Goal: Task Accomplishment & Management: Complete application form

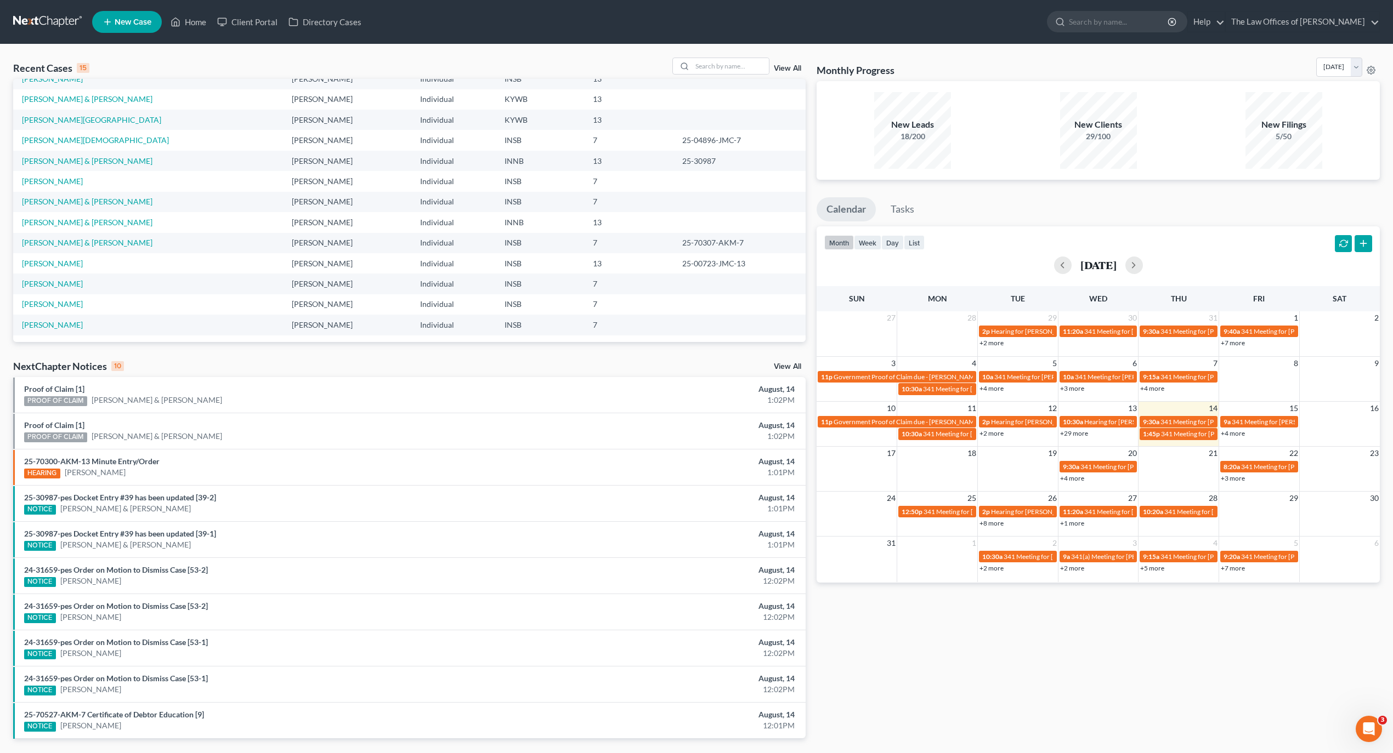
scroll to position [75, 0]
click at [38, 220] on link "[PERSON_NAME] & [PERSON_NAME]" at bounding box center [87, 221] width 131 height 9
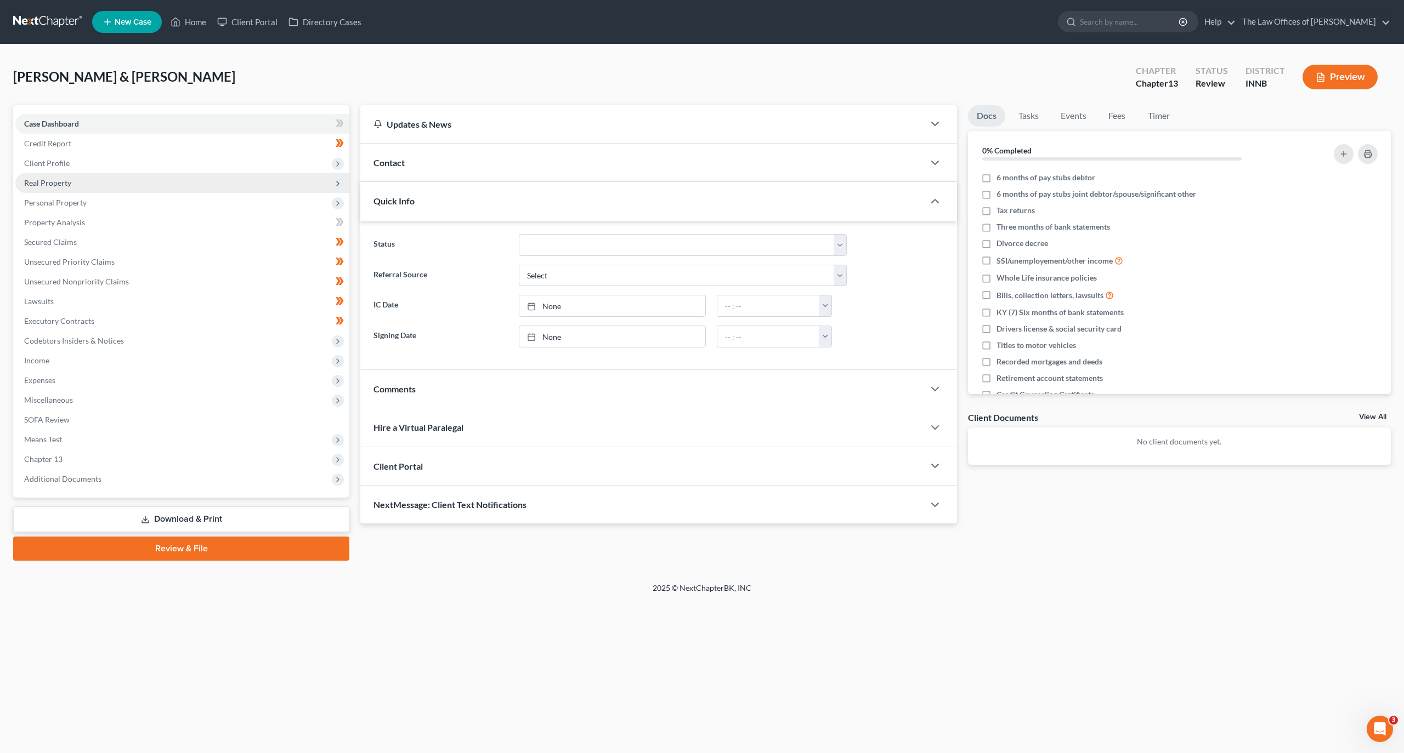
click at [88, 182] on span "Real Property" at bounding box center [182, 183] width 334 height 20
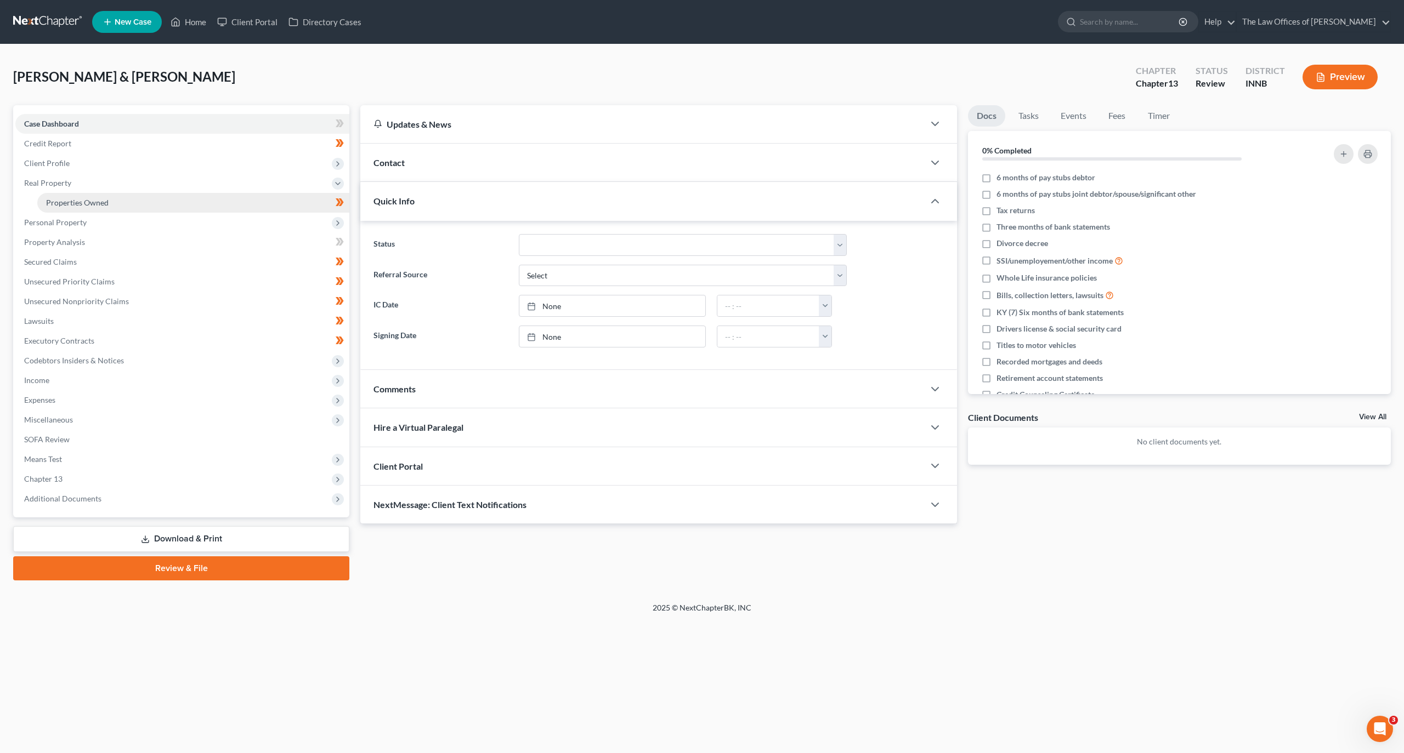
click at [101, 205] on span "Properties Owned" at bounding box center [77, 202] width 63 height 9
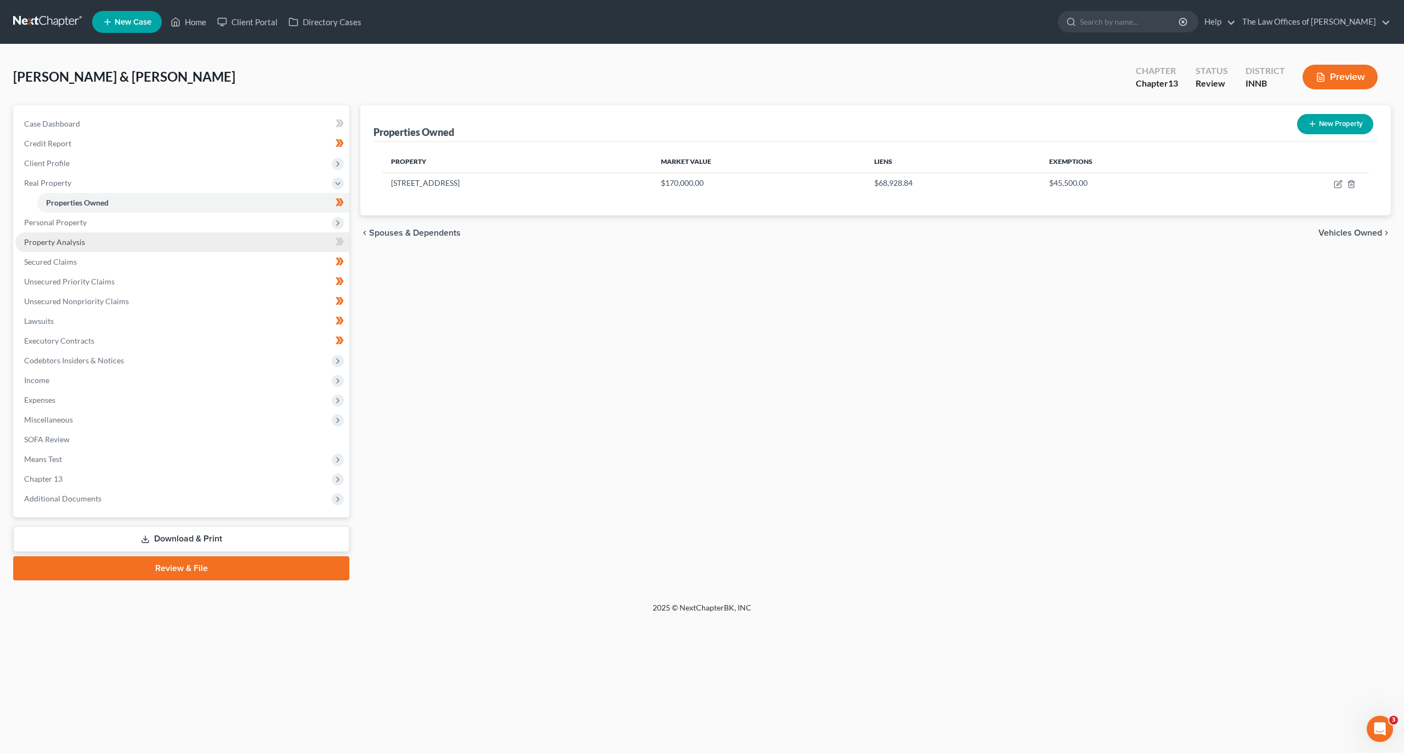
click at [213, 237] on link "Property Analysis" at bounding box center [182, 242] width 334 height 20
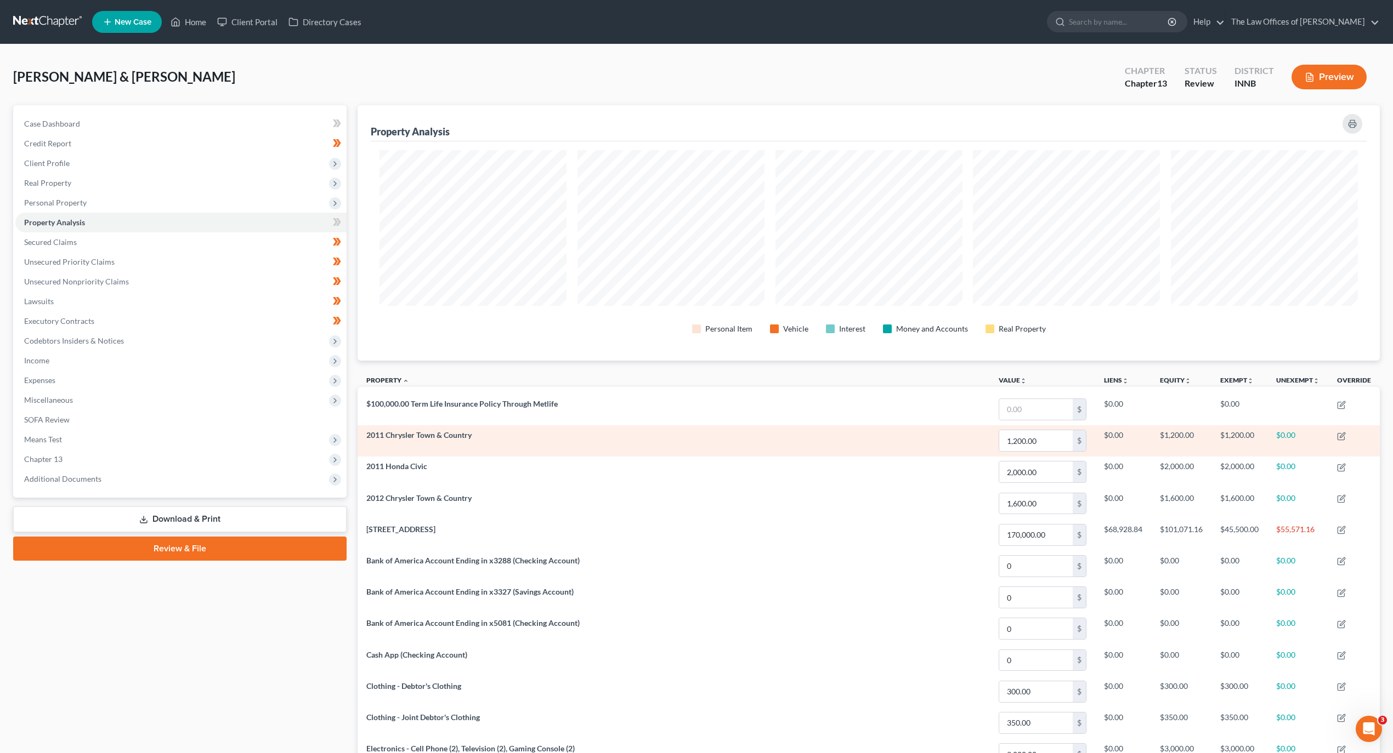
scroll to position [256, 1022]
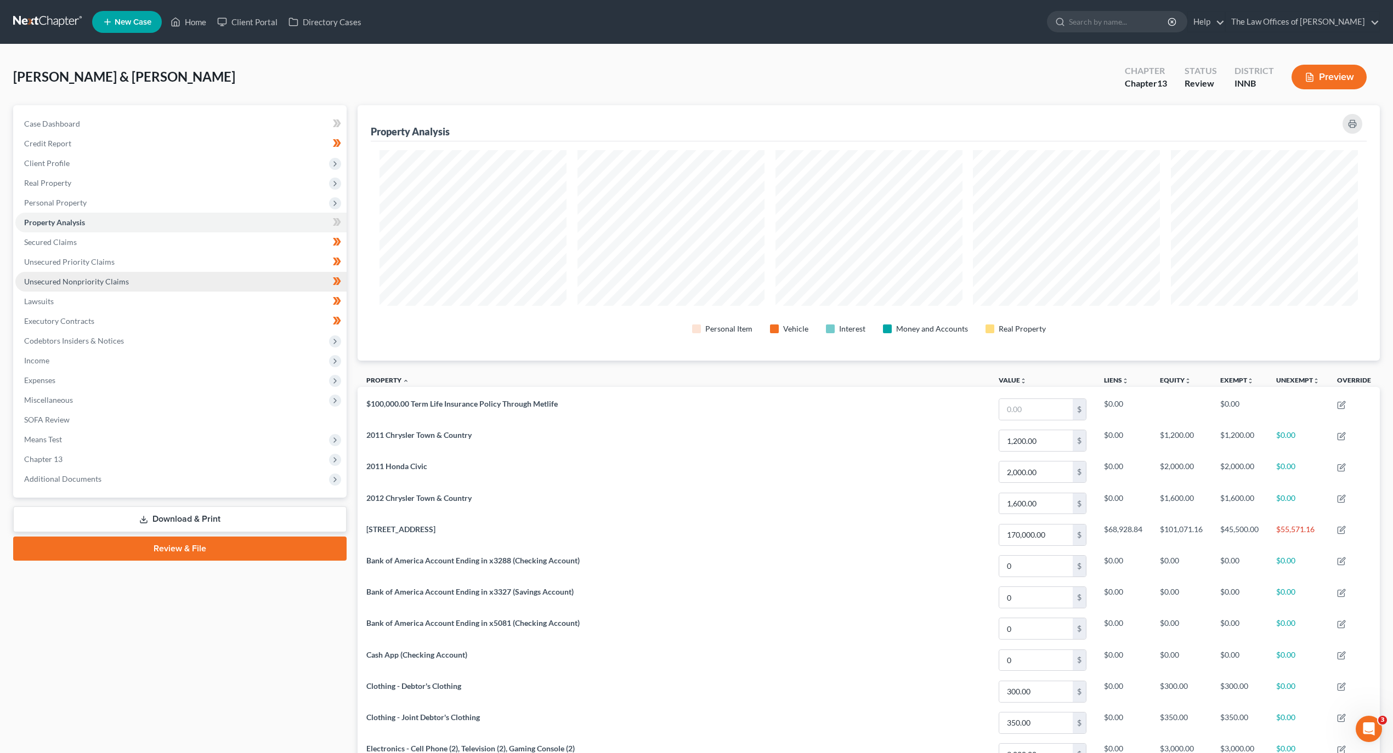
click at [188, 283] on link "Unsecured Nonpriority Claims" at bounding box center [180, 282] width 331 height 20
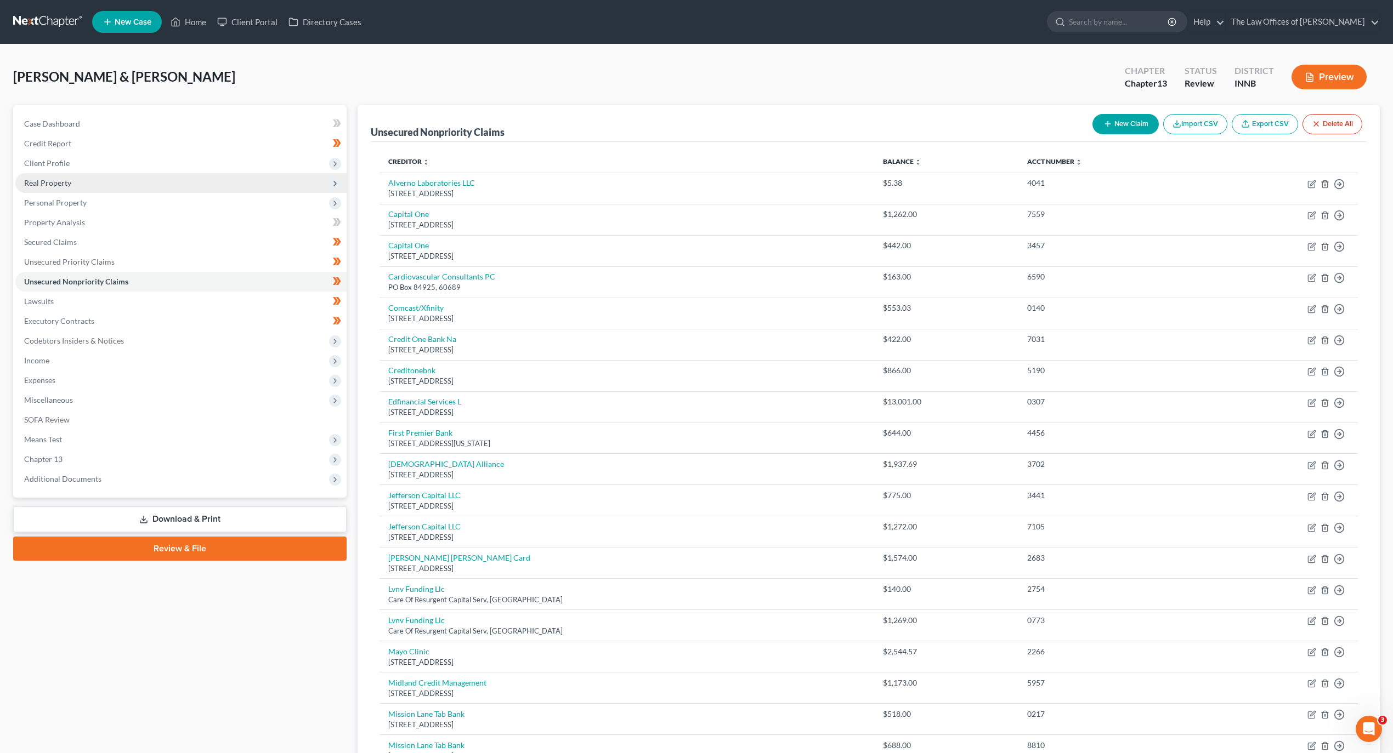
click at [33, 183] on span "Real Property" at bounding box center [47, 182] width 47 height 9
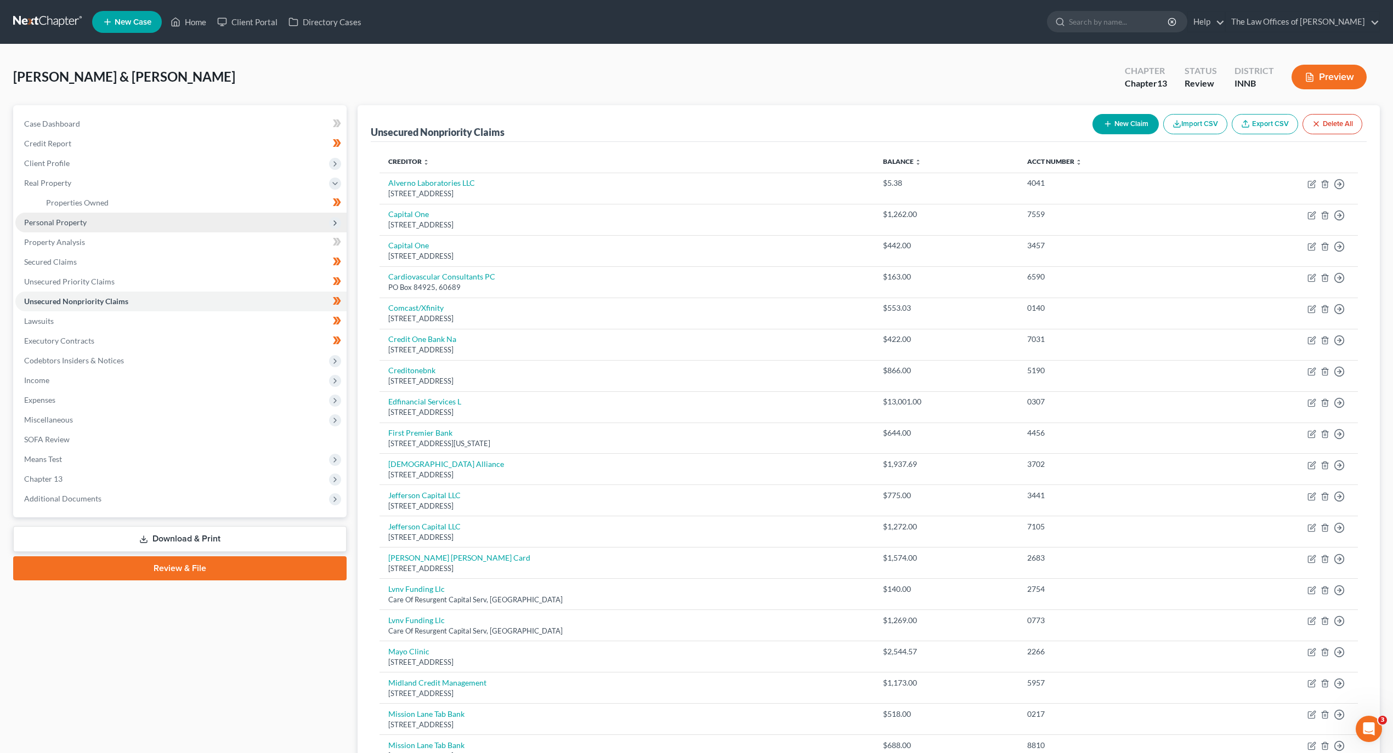
click at [69, 213] on span "Personal Property" at bounding box center [180, 223] width 331 height 20
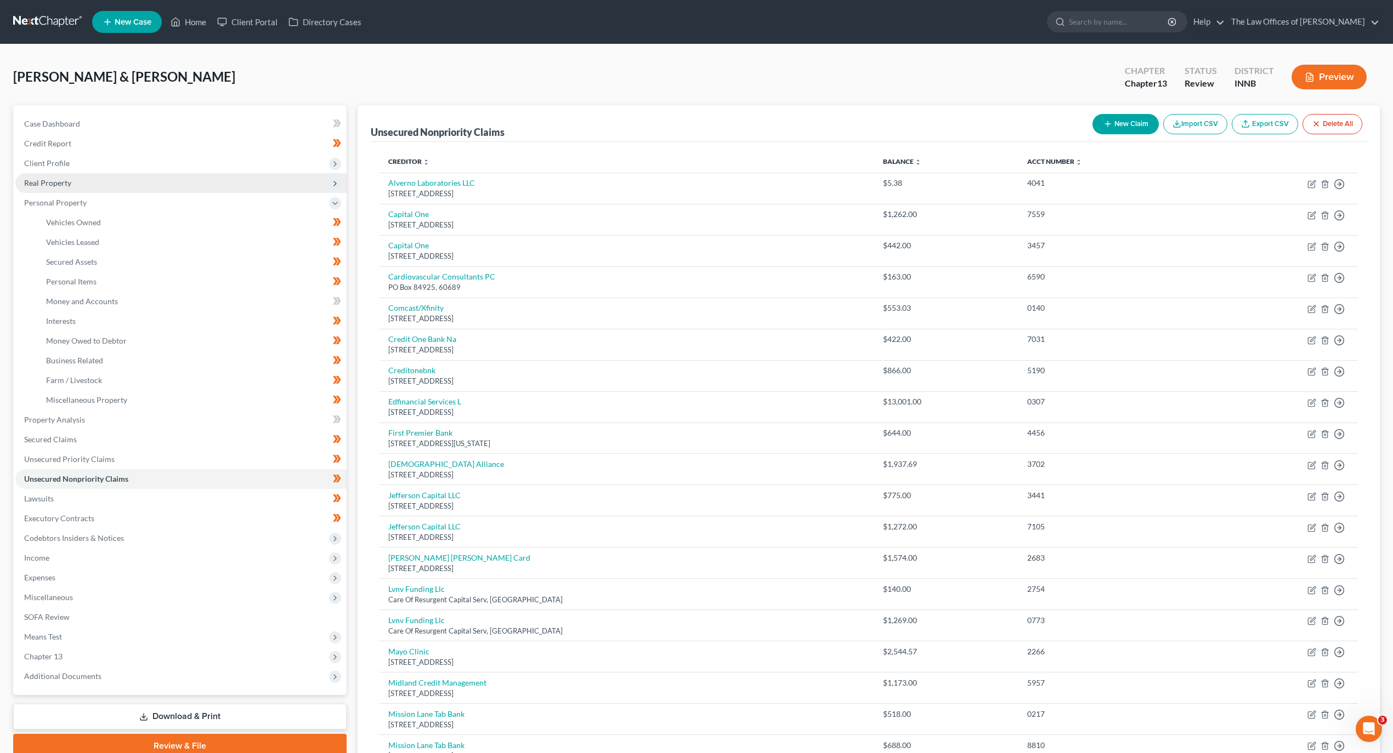
click at [64, 181] on span "Real Property" at bounding box center [47, 182] width 47 height 9
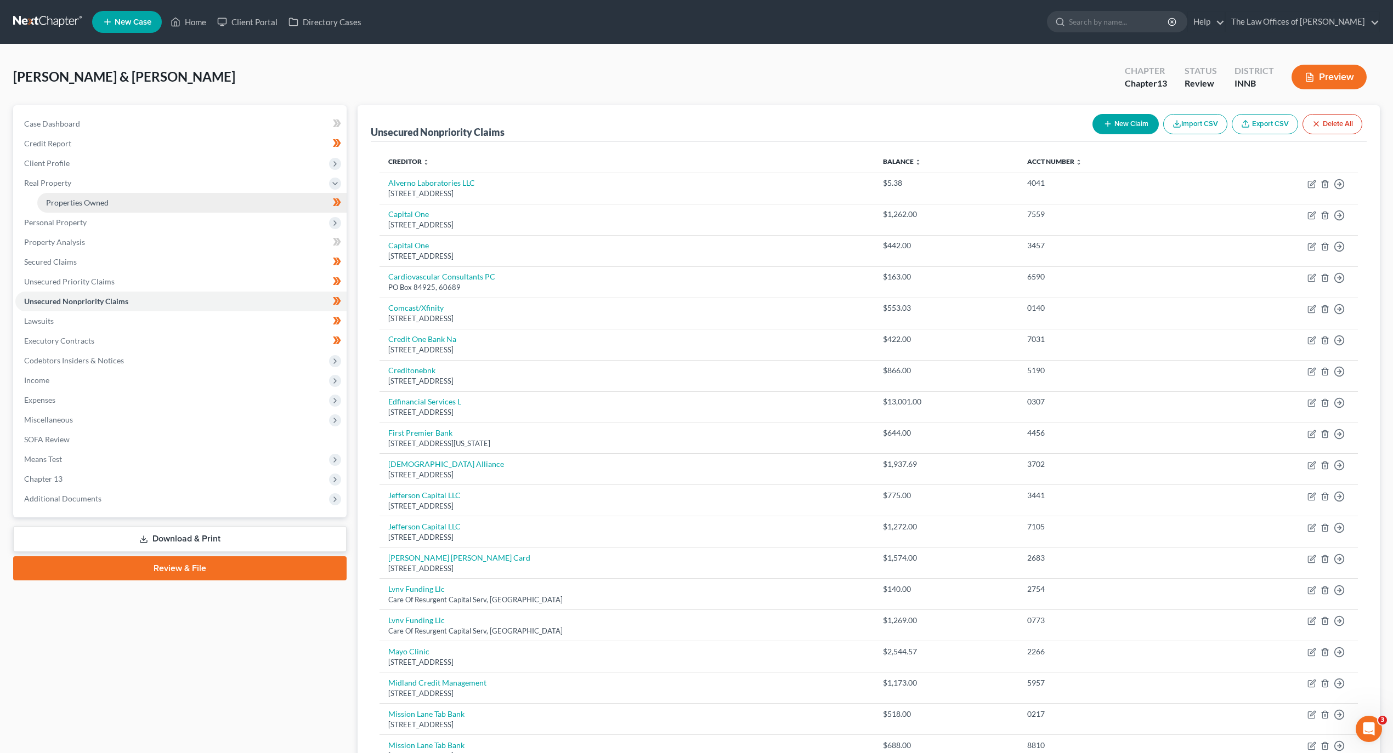
click at [104, 200] on span "Properties Owned" at bounding box center [77, 202] width 63 height 9
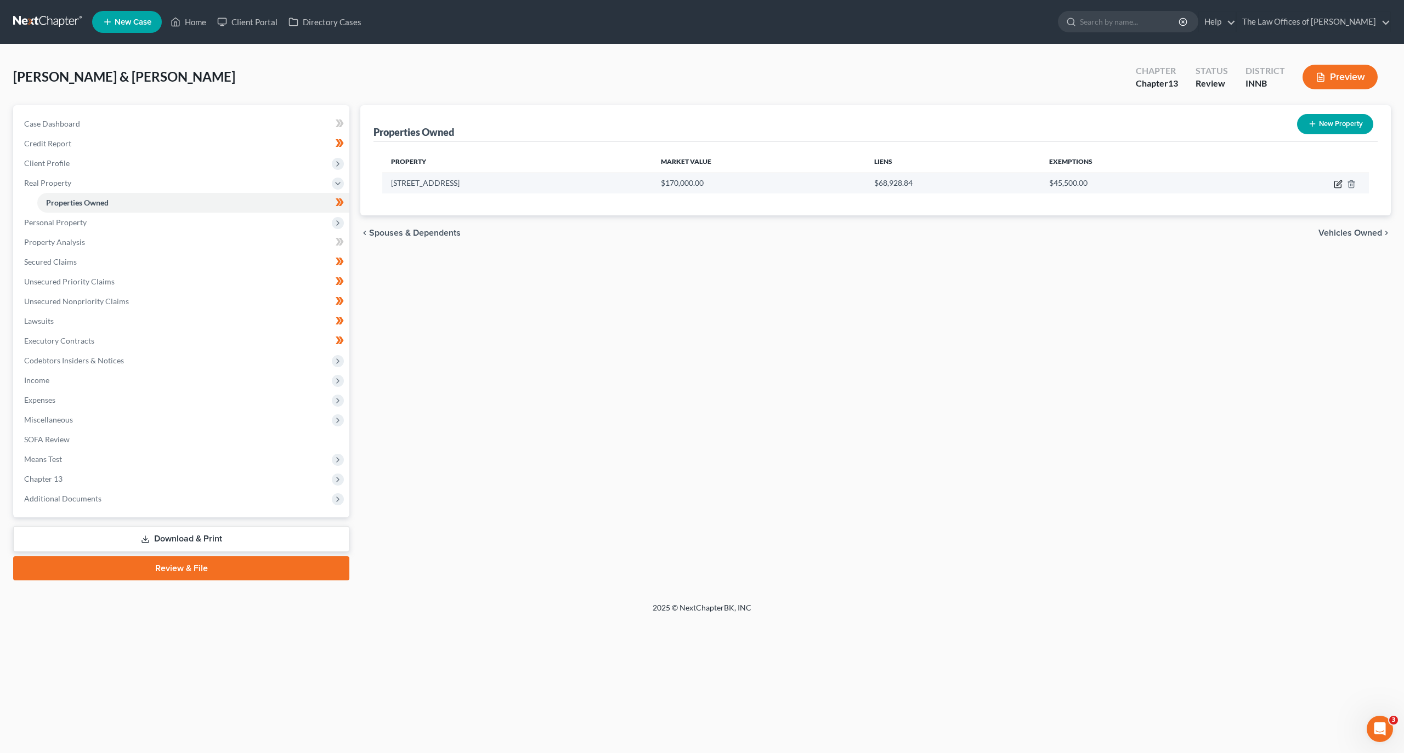
click at [1334, 185] on icon "button" at bounding box center [1337, 184] width 7 height 7
select select "15"
select select "2"
select select "6"
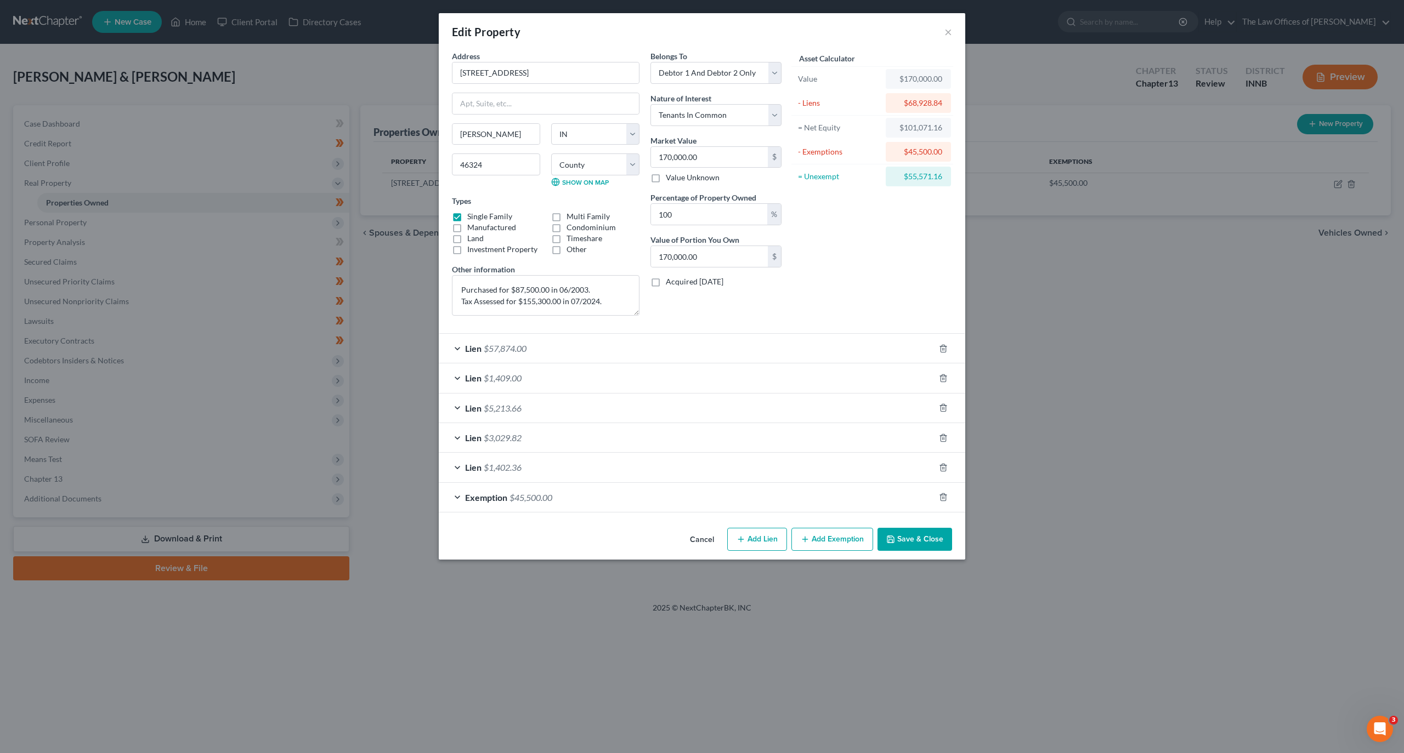
click at [888, 542] on icon "button" at bounding box center [890, 539] width 7 height 7
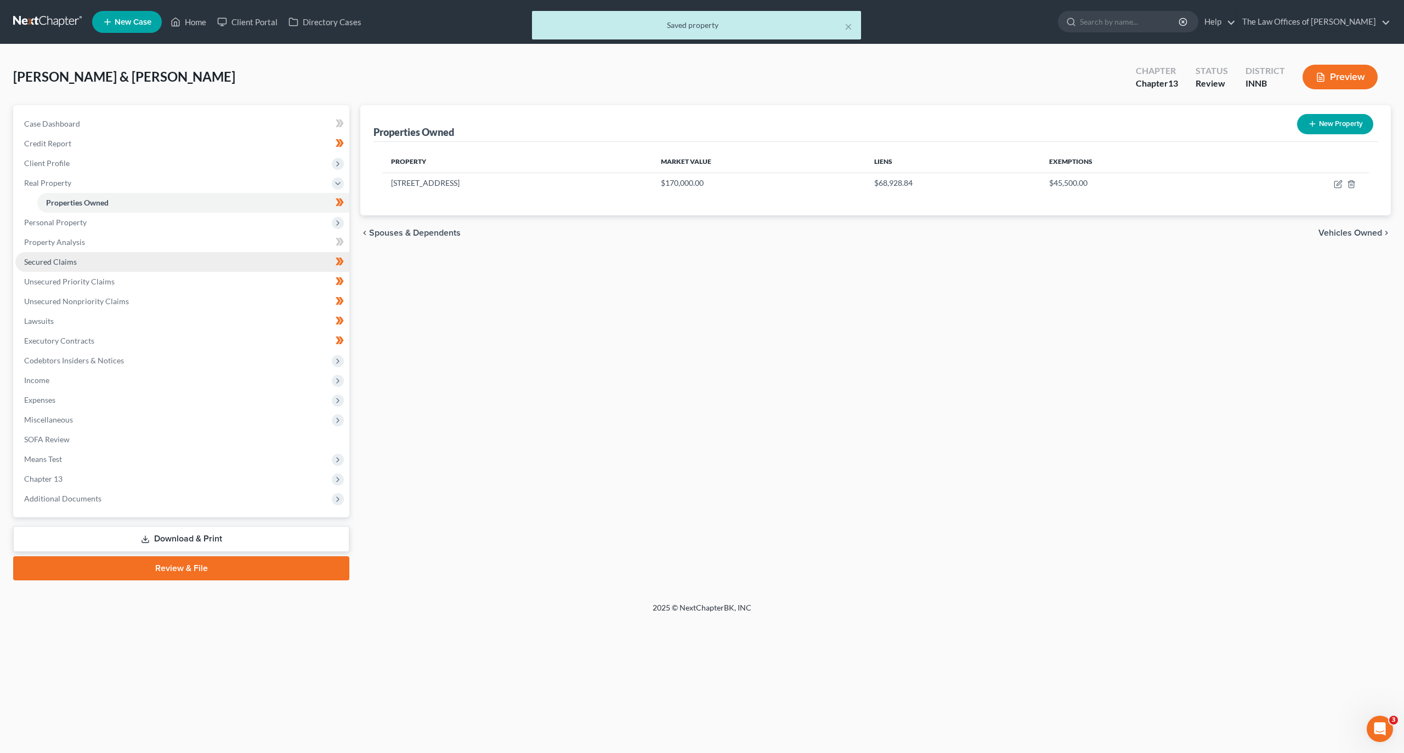
click at [93, 252] on link "Secured Claims" at bounding box center [182, 262] width 334 height 20
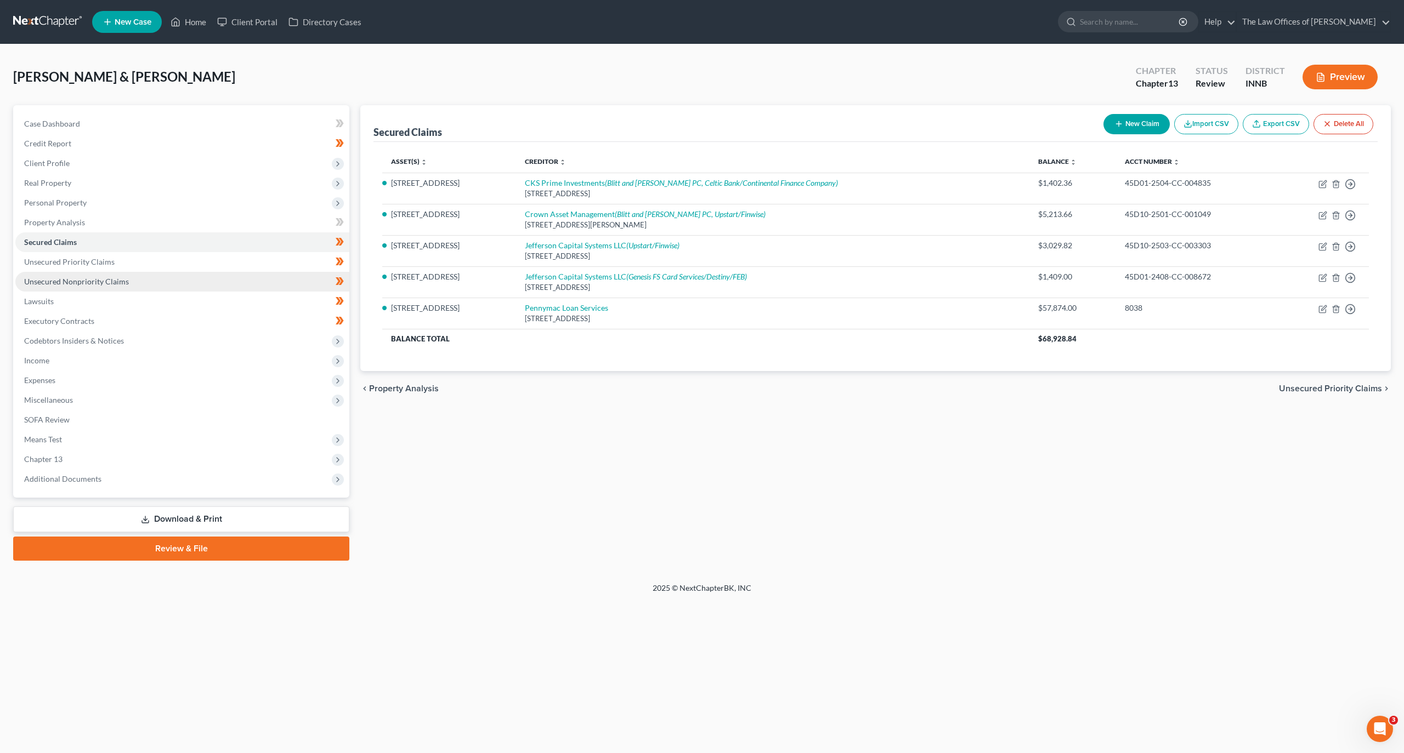
click at [86, 277] on span "Unsecured Nonpriority Claims" at bounding box center [76, 281] width 105 height 9
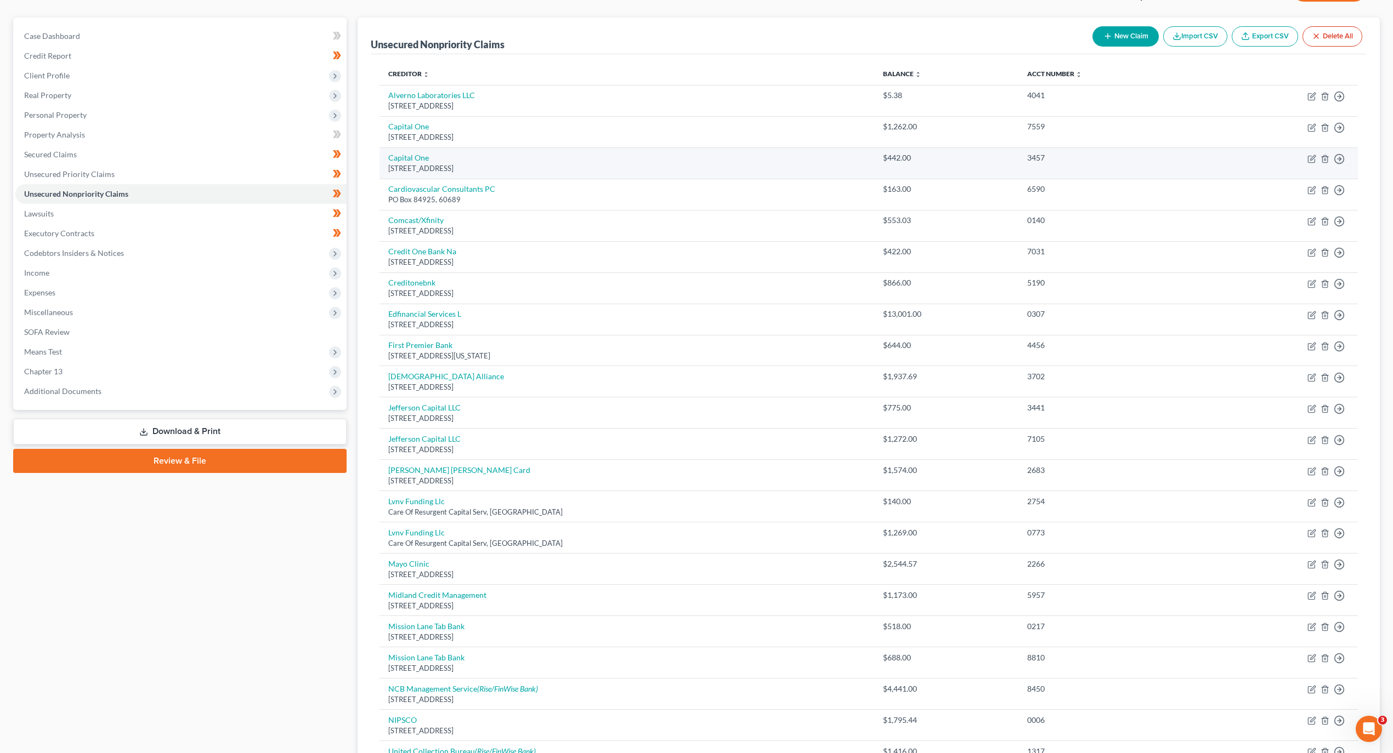
scroll to position [87, 0]
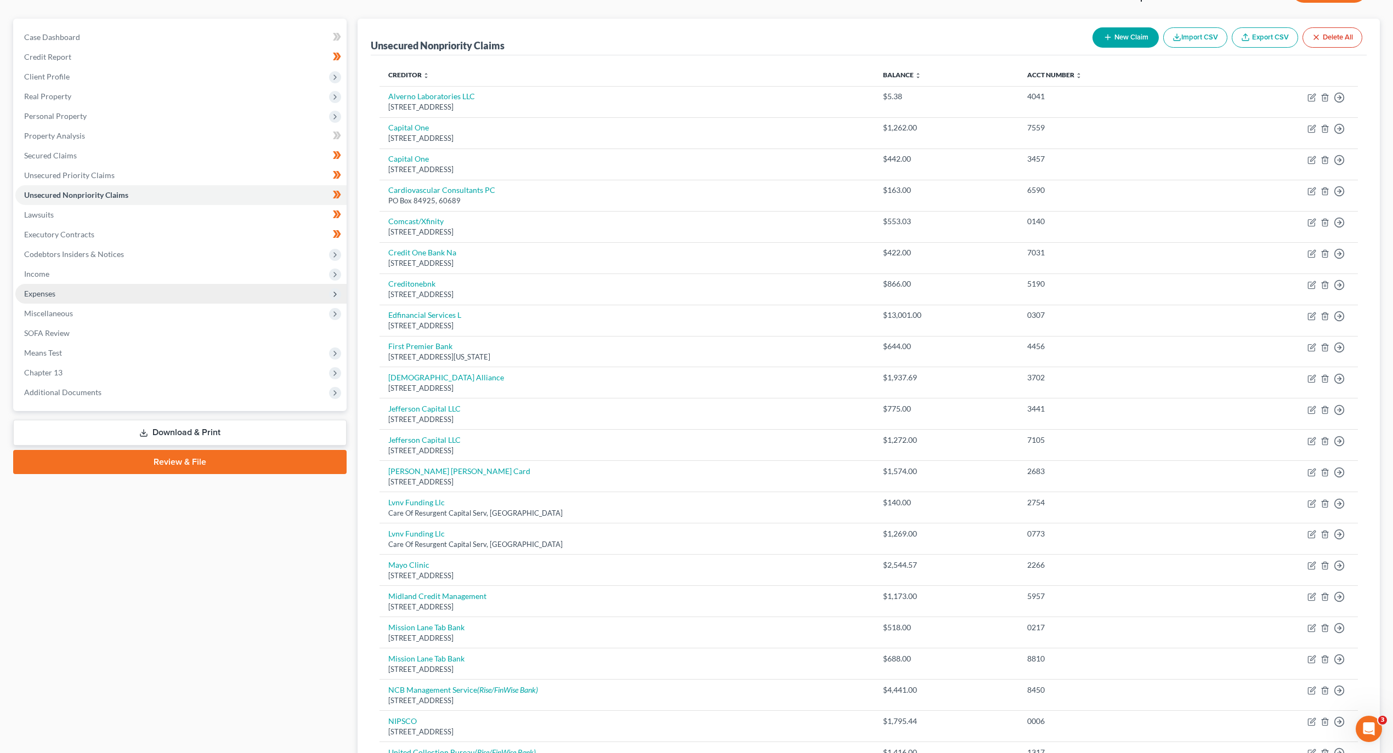
click at [29, 289] on span "Expenses" at bounding box center [39, 293] width 31 height 9
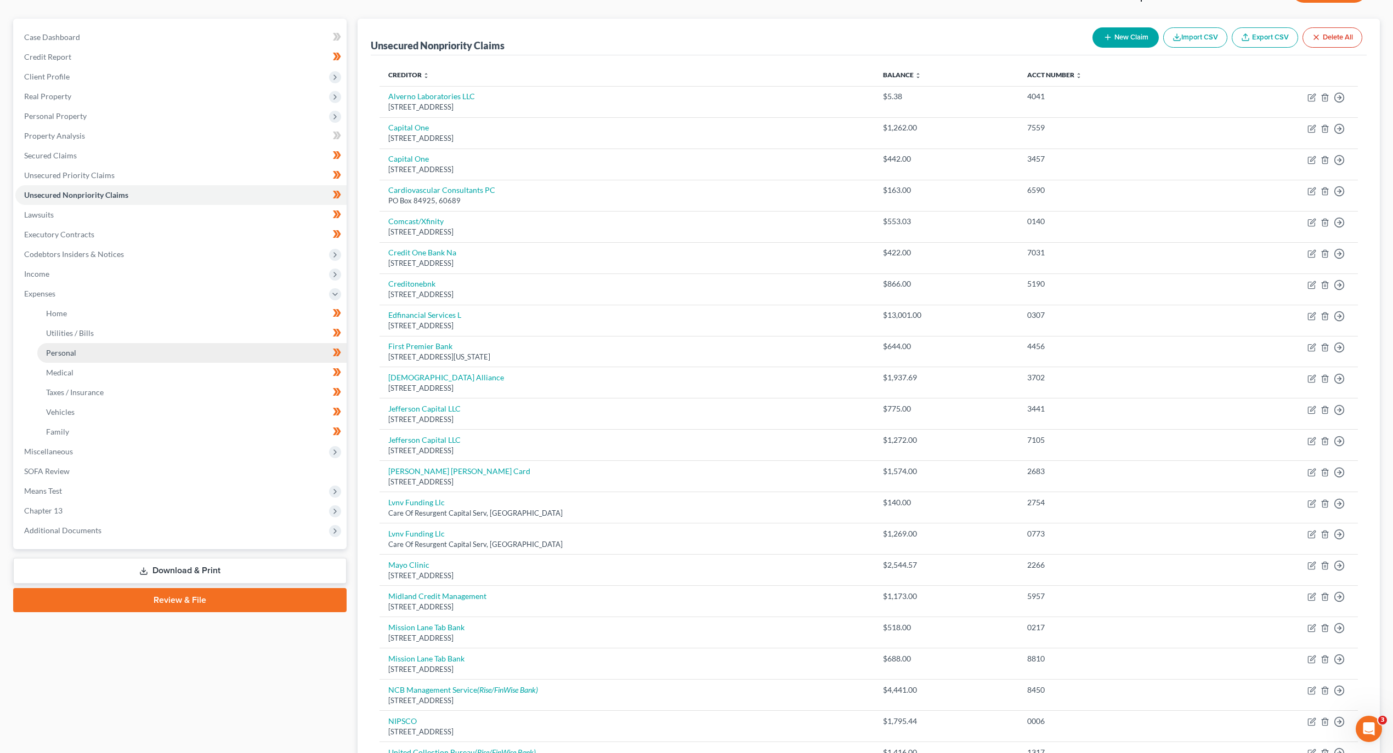
click at [186, 347] on link "Personal" at bounding box center [191, 353] width 309 height 20
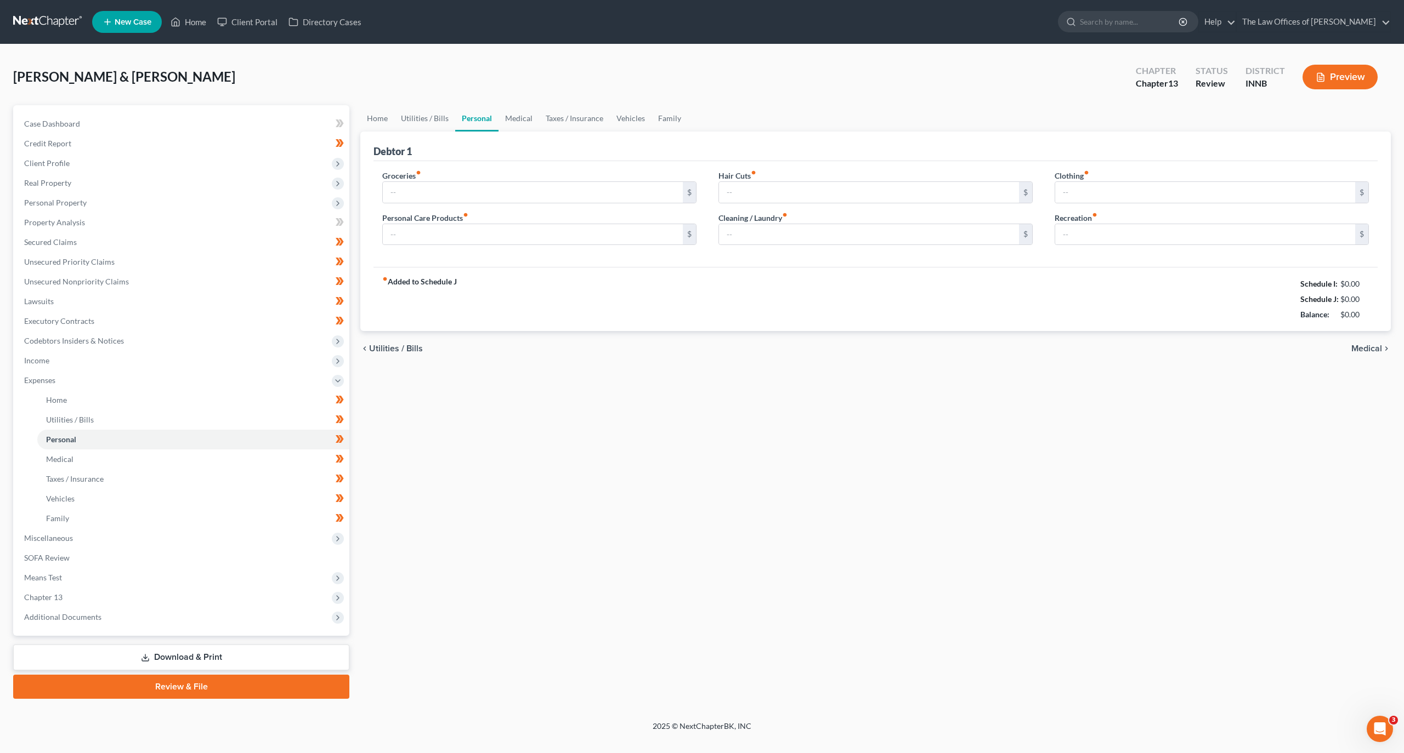
type input "600.00"
type input "100.00"
type input "25.00"
type input "85.00"
type input "10.00"
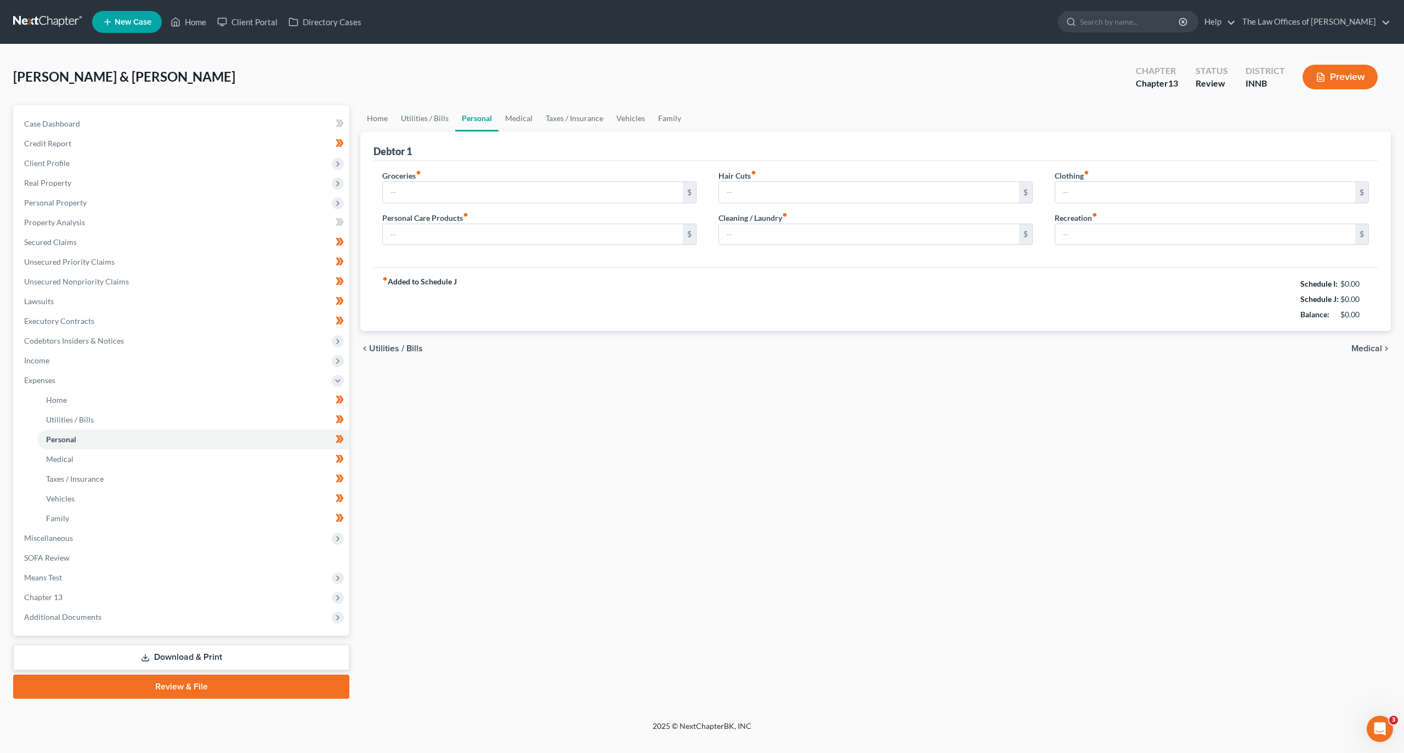
type input "100.00"
click at [626, 105] on link "Vehicles" at bounding box center [631, 118] width 42 height 26
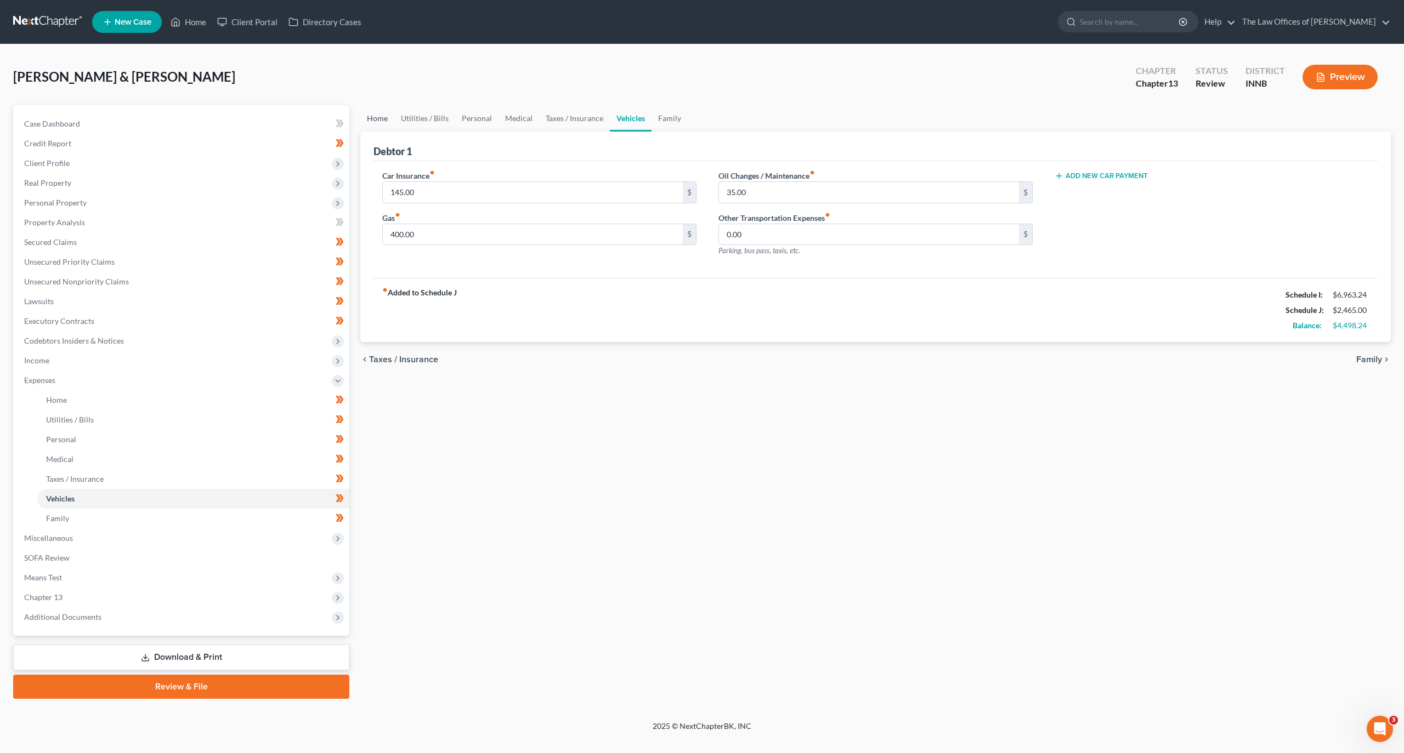
click at [379, 119] on link "Home" at bounding box center [377, 118] width 34 height 26
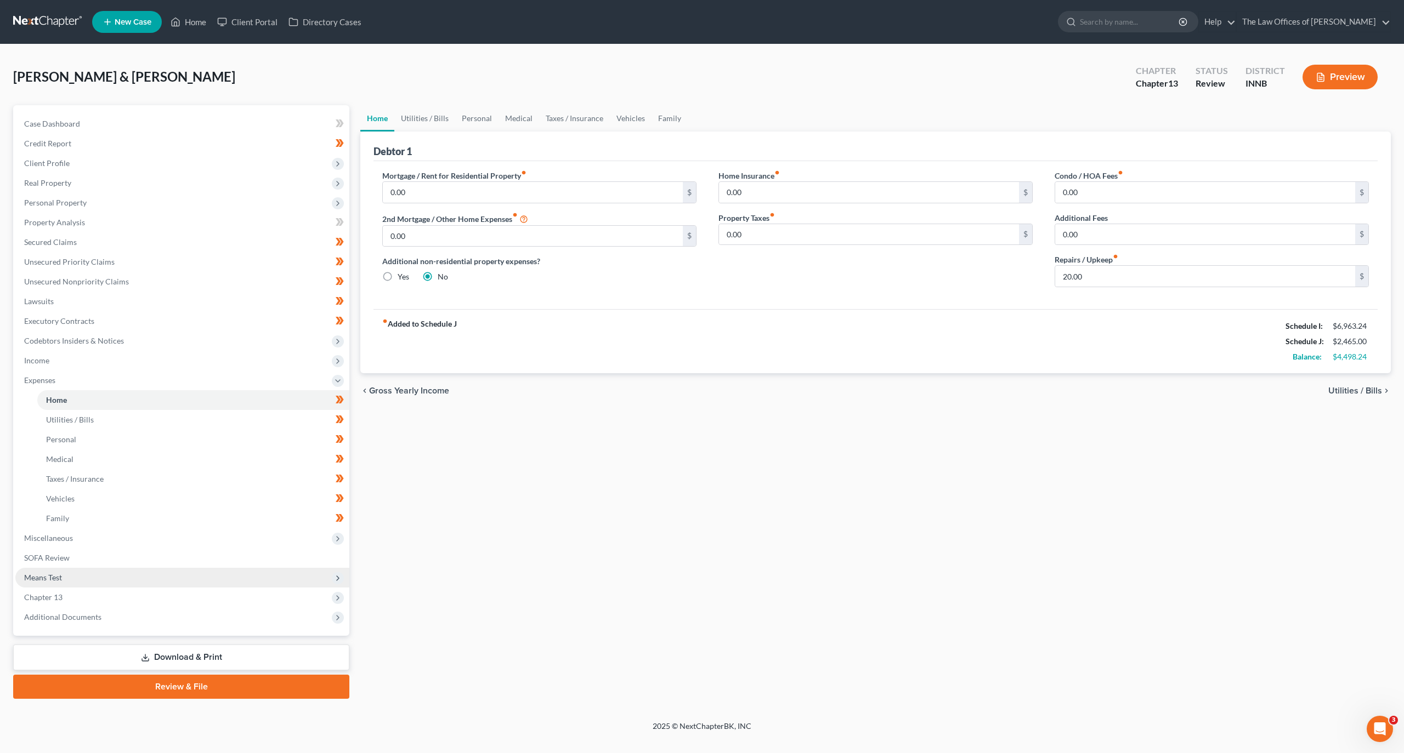
click at [82, 581] on span "Means Test" at bounding box center [182, 578] width 334 height 20
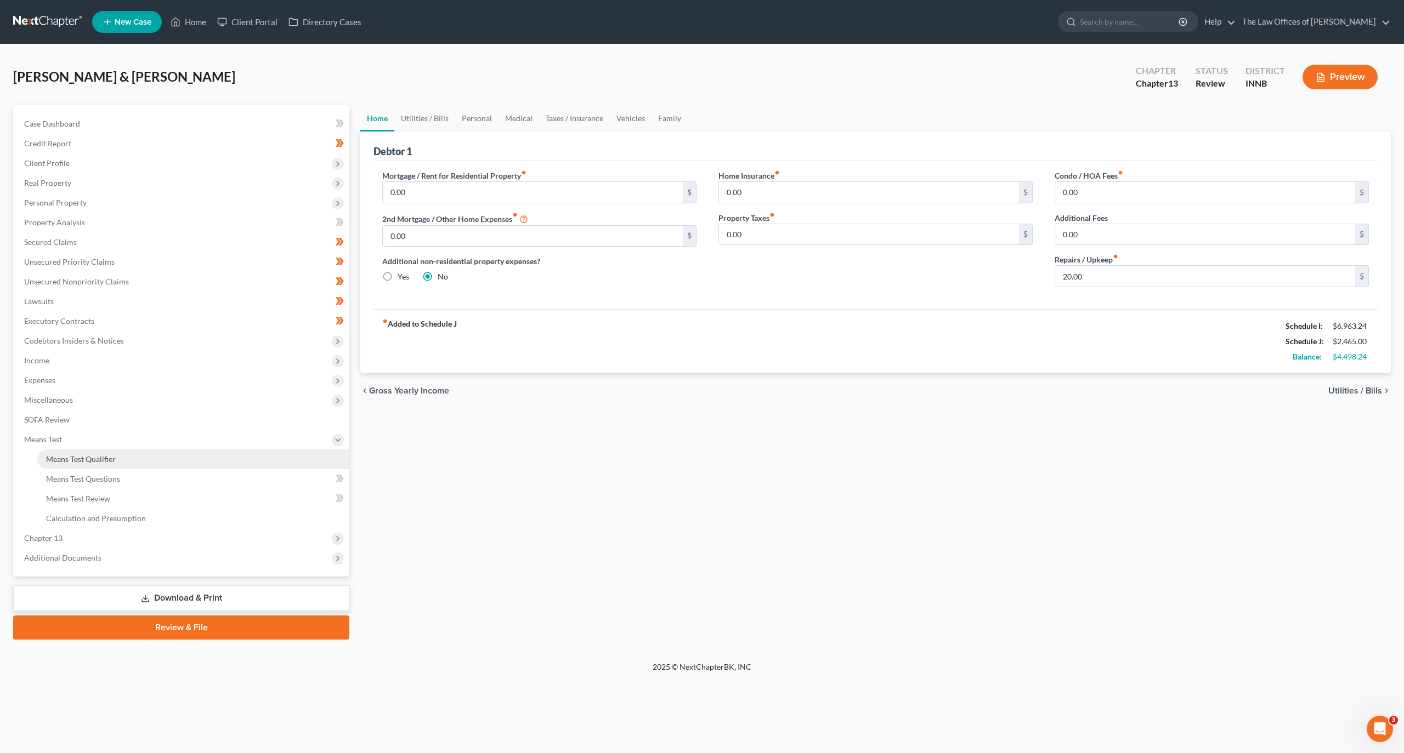
click at [91, 459] on span "Means Test Qualifier" at bounding box center [81, 459] width 70 height 9
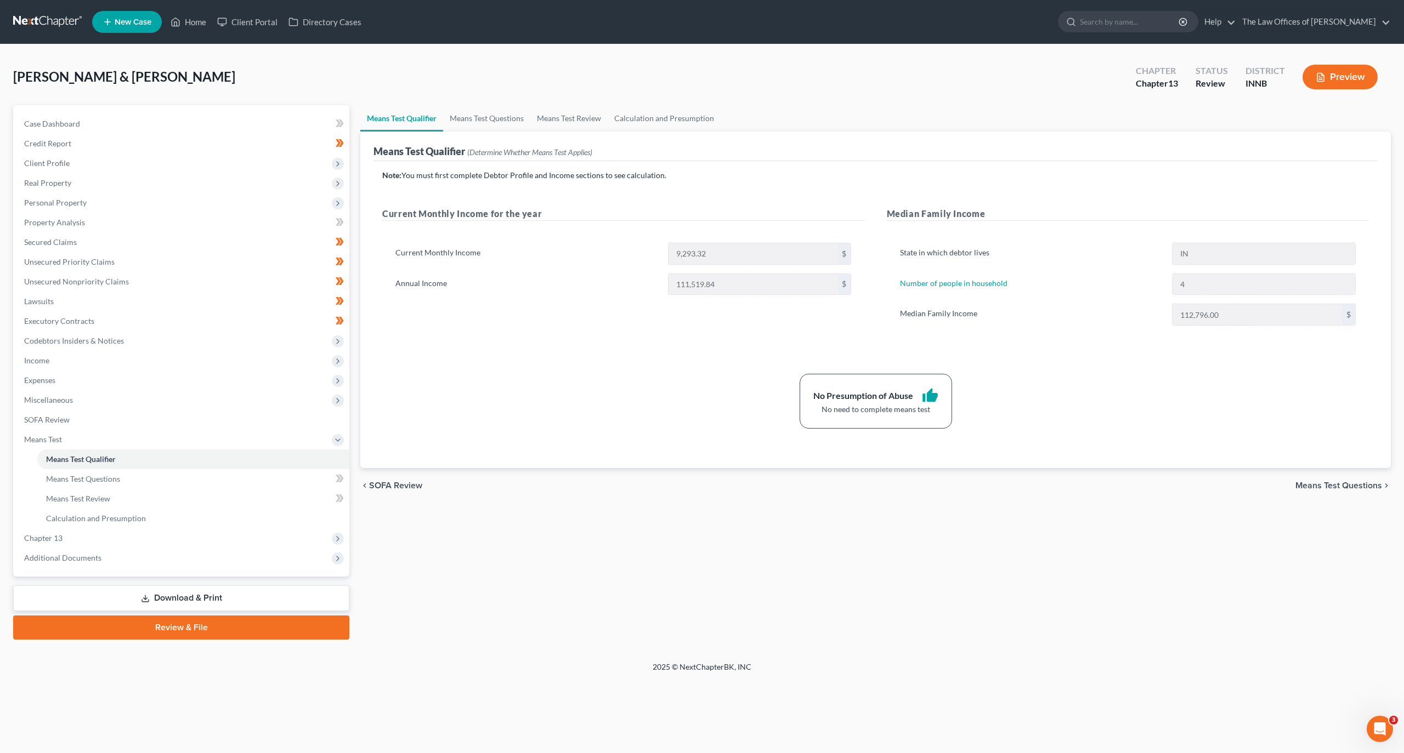
click at [488, 132] on div "Means Test Qualifier (Determine Whether Means Test Applies)" at bounding box center [875, 147] width 1004 height 30
click at [481, 118] on link "Means Test Questions" at bounding box center [486, 118] width 87 height 26
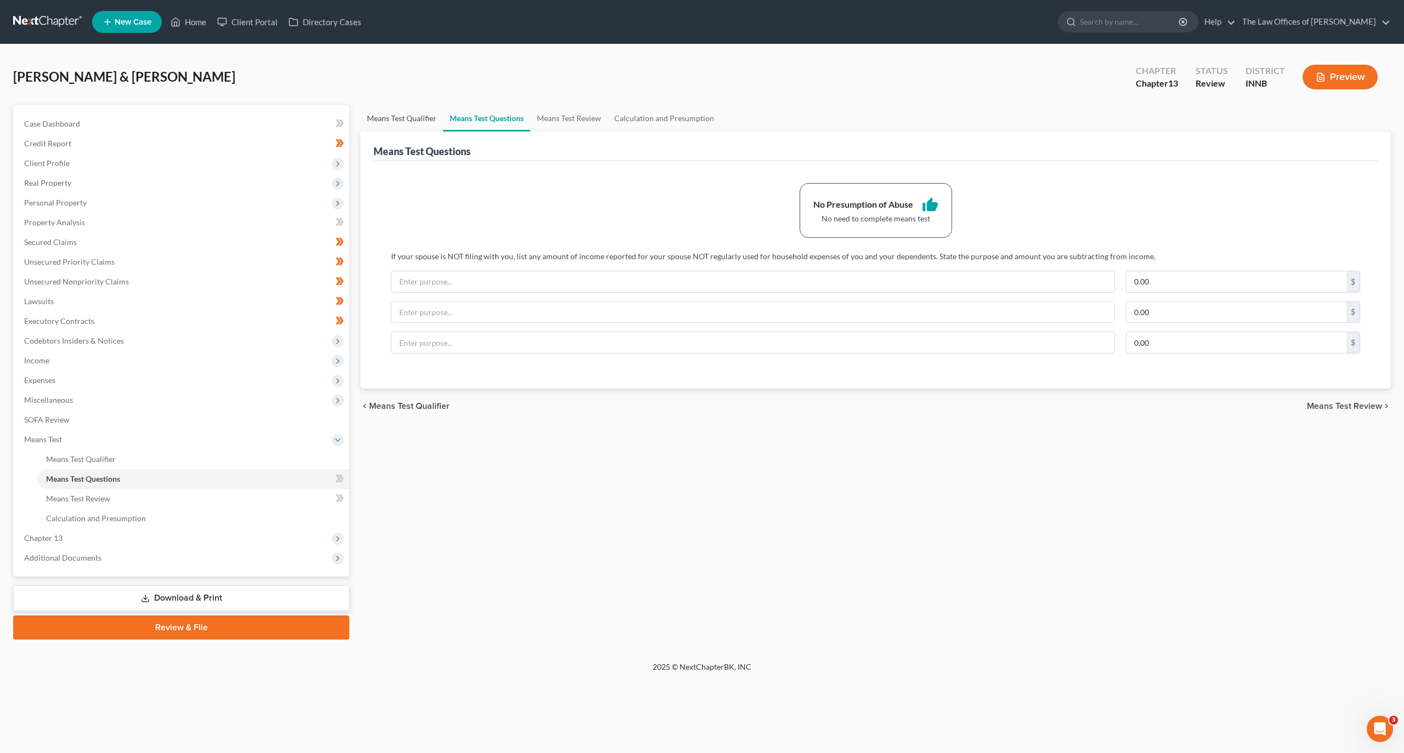
click at [424, 115] on link "Means Test Qualifier" at bounding box center [401, 118] width 83 height 26
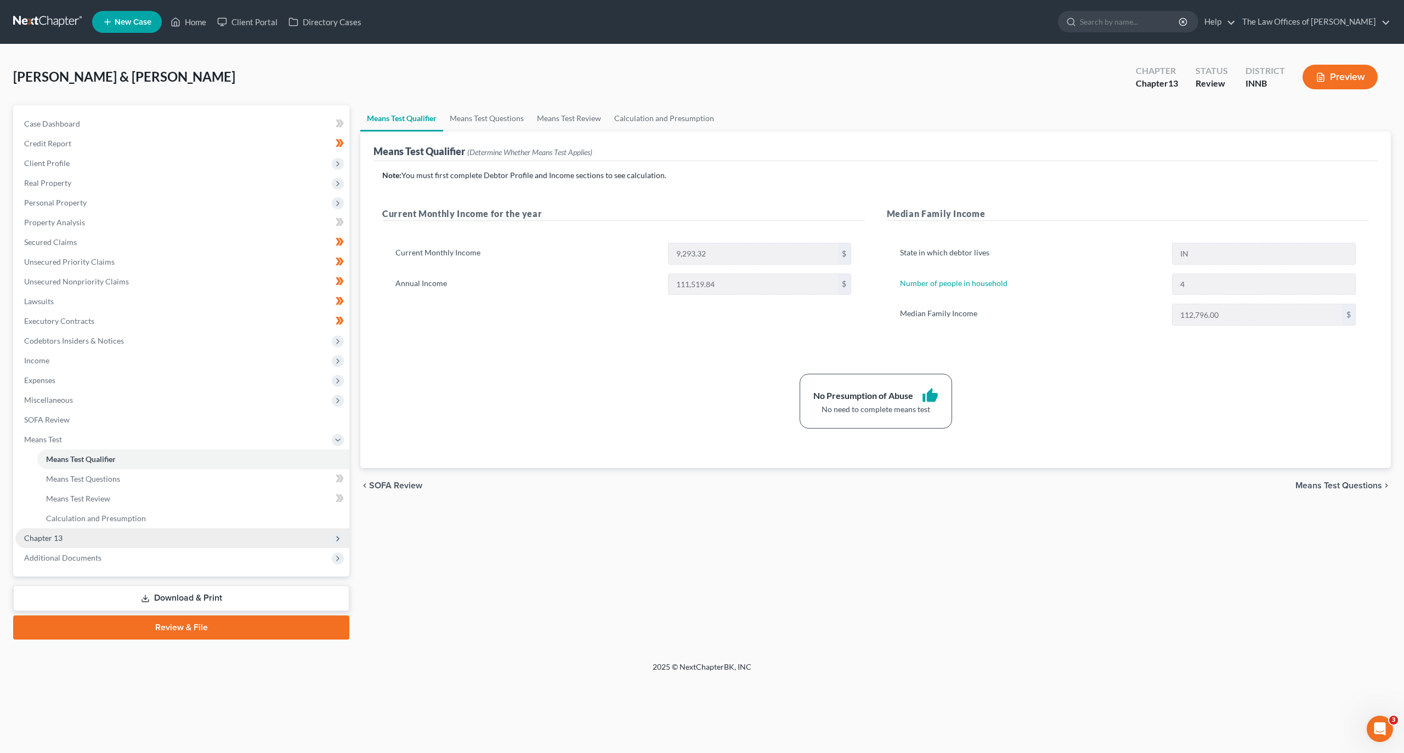
click at [45, 534] on span "Chapter 13" at bounding box center [43, 538] width 38 height 9
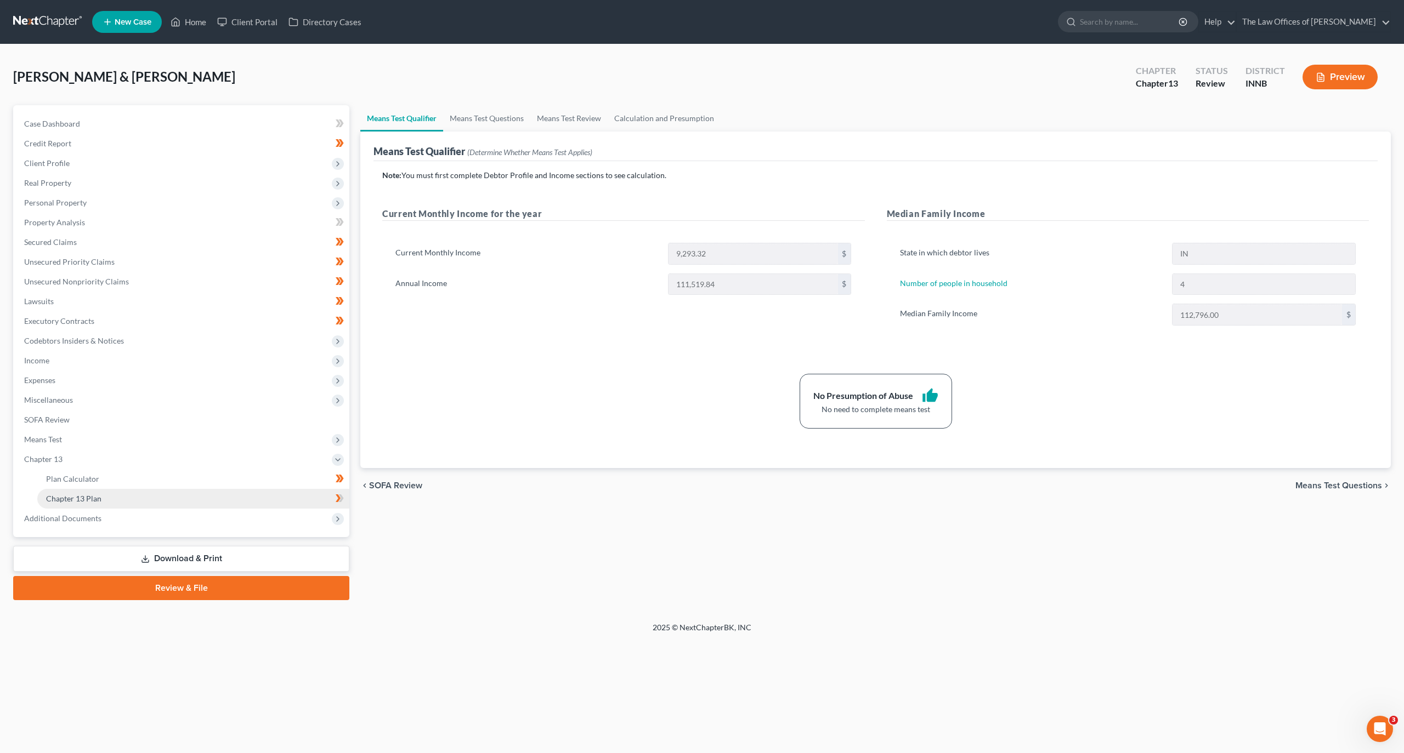
click at [73, 495] on span "Chapter 13 Plan" at bounding box center [73, 498] width 55 height 9
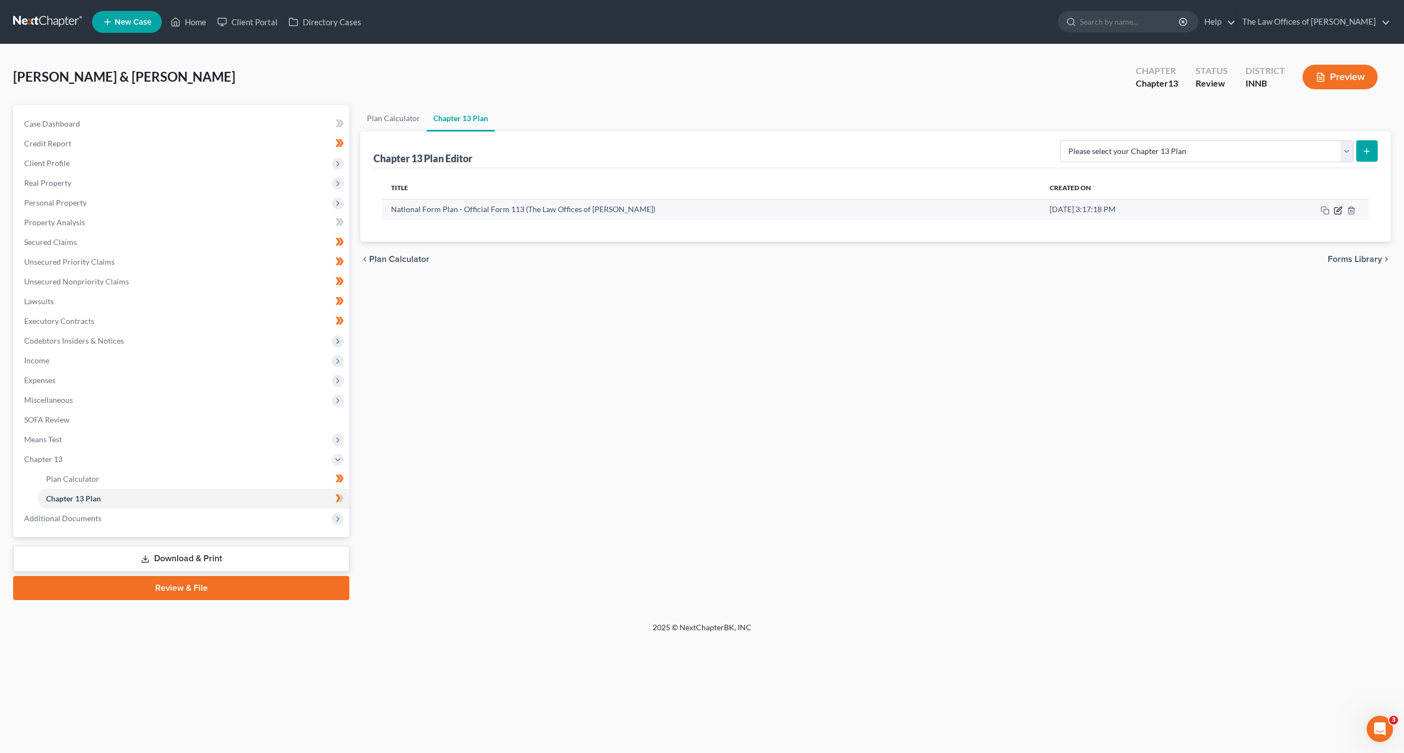
click at [1334, 212] on icon "button" at bounding box center [1338, 210] width 9 height 9
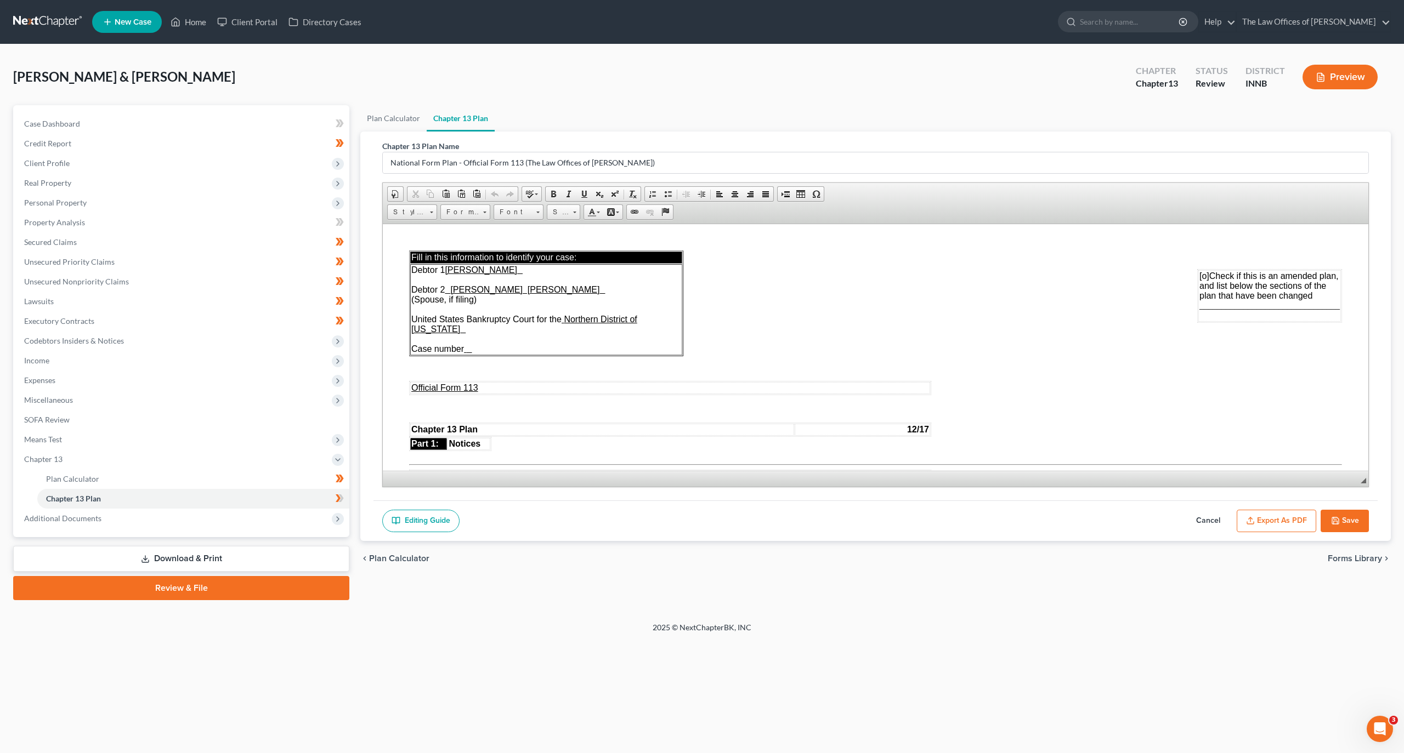
drag, startPoint x: 1363, startPoint y: 485, endPoint x: 1352, endPoint y: 697, distance: 213.0
click at [1352, 697] on div "Home New Case Client Portal Directory Cases The Law Offices of [PERSON_NAME] [E…" at bounding box center [702, 376] width 1404 height 753
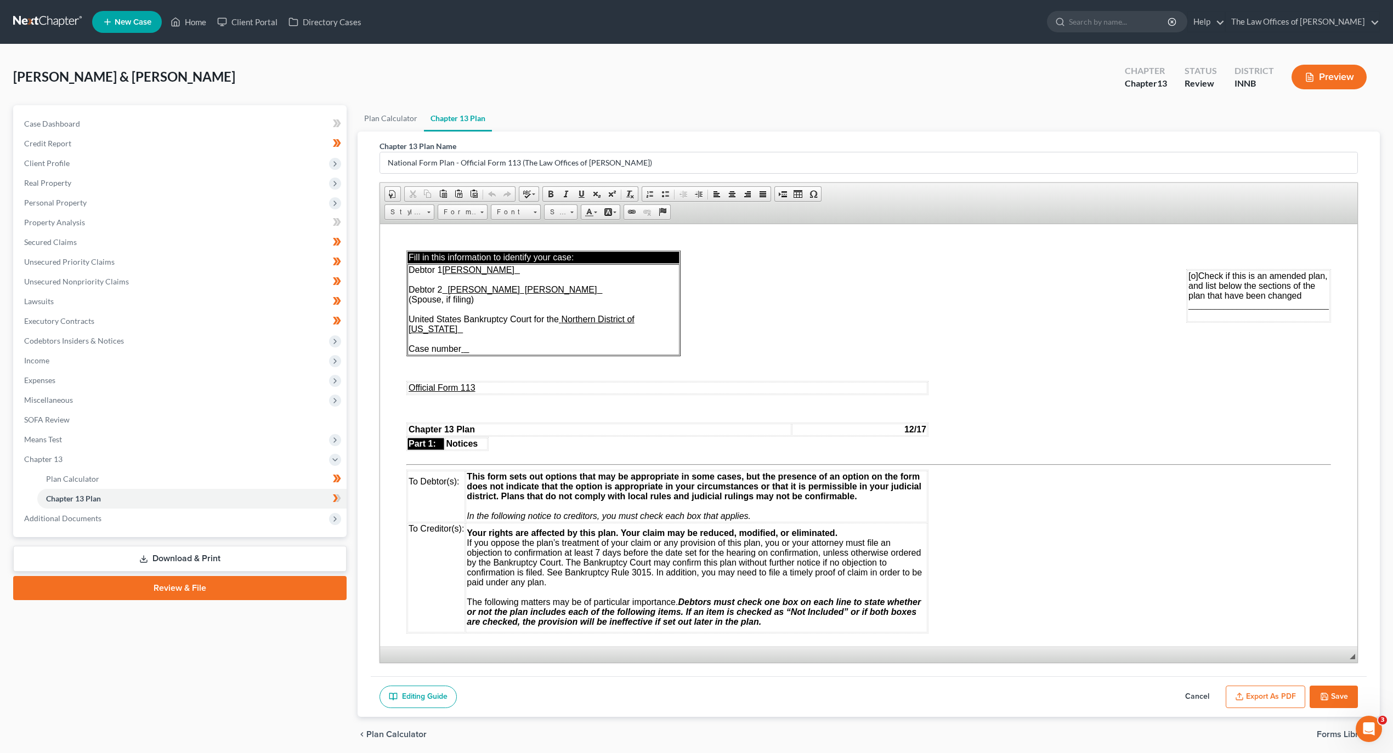
drag, startPoint x: 2720, startPoint y: 1195, endPoint x: 1365, endPoint y: 739, distance: 1430.0
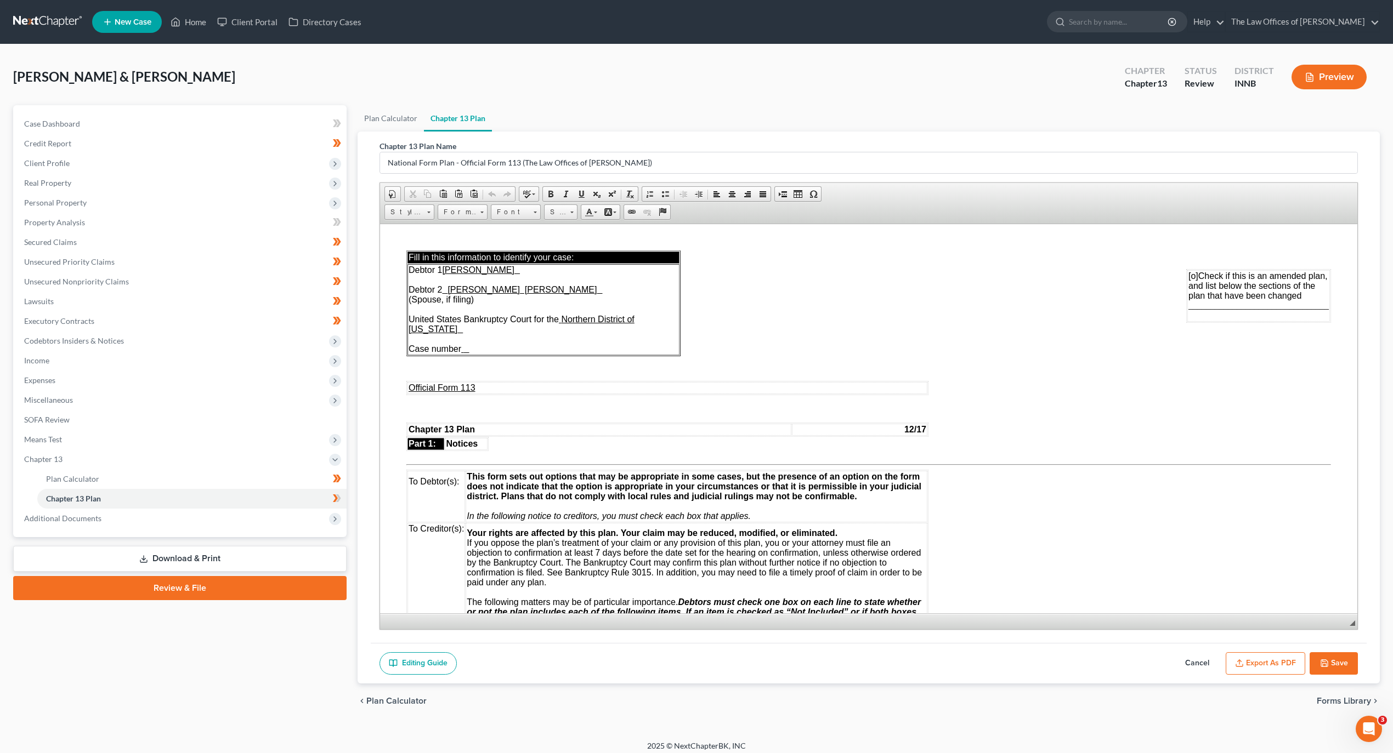
click at [918, 669] on div "Editing Guide Cancel Export as PDF Save" at bounding box center [869, 663] width 996 height 41
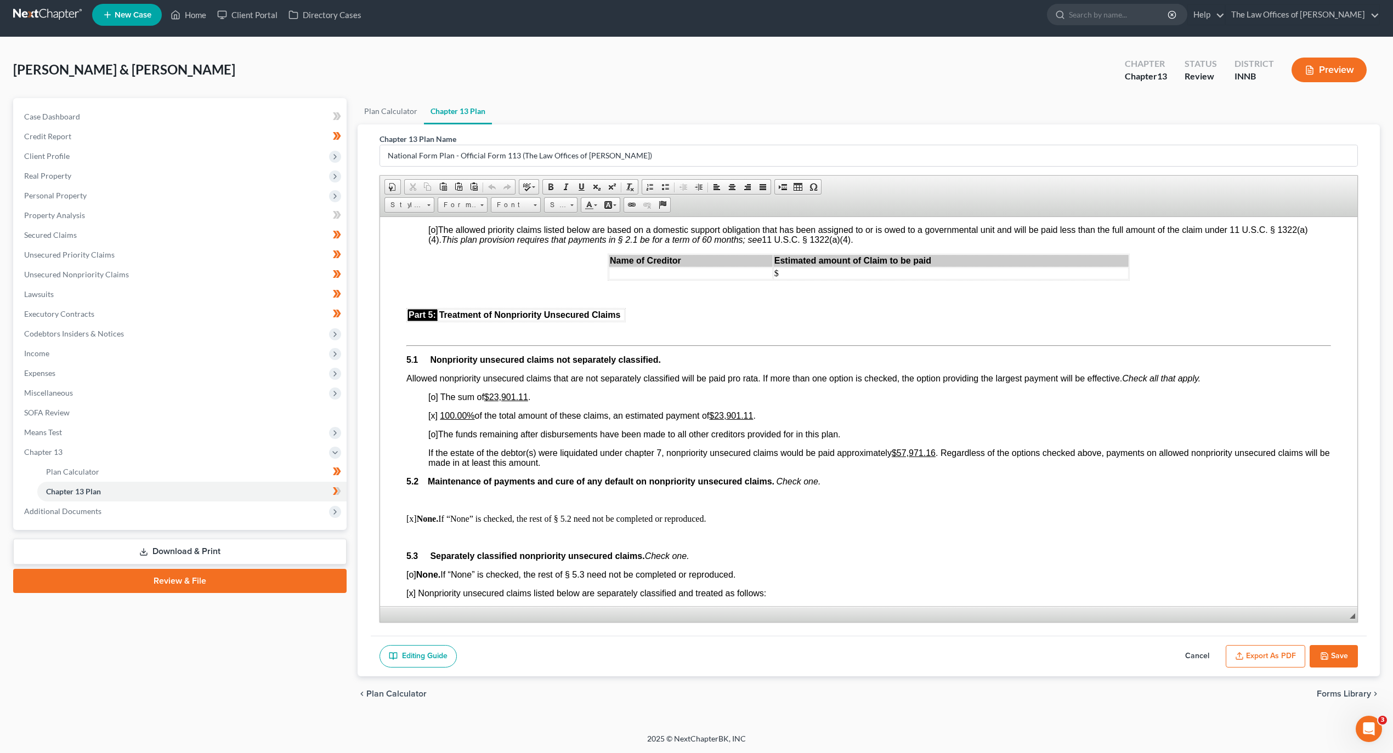
scroll to position [2315, 0]
click at [73, 253] on span "Unsecured Priority Claims" at bounding box center [69, 254] width 90 height 9
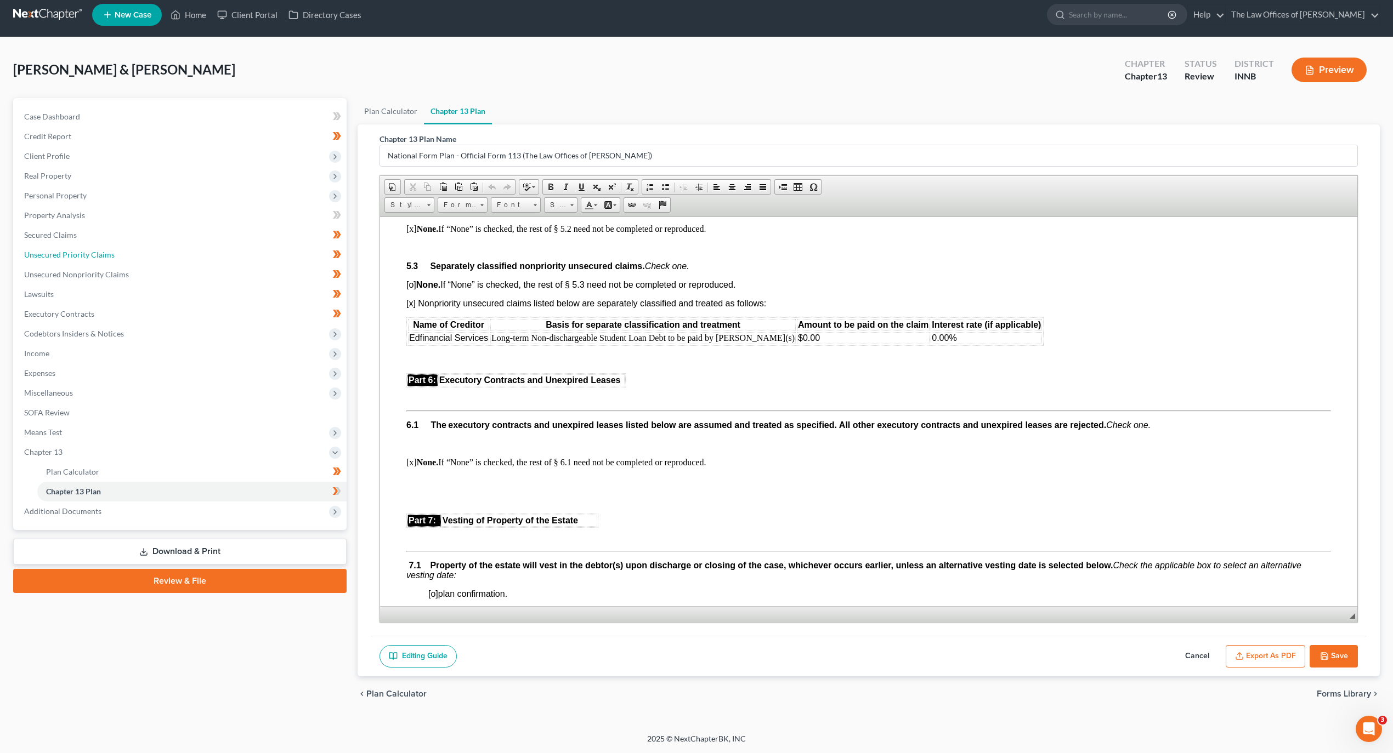
scroll to position [2606, 0]
click at [931, 344] on td "0.00%" at bounding box center [986, 338] width 111 height 12
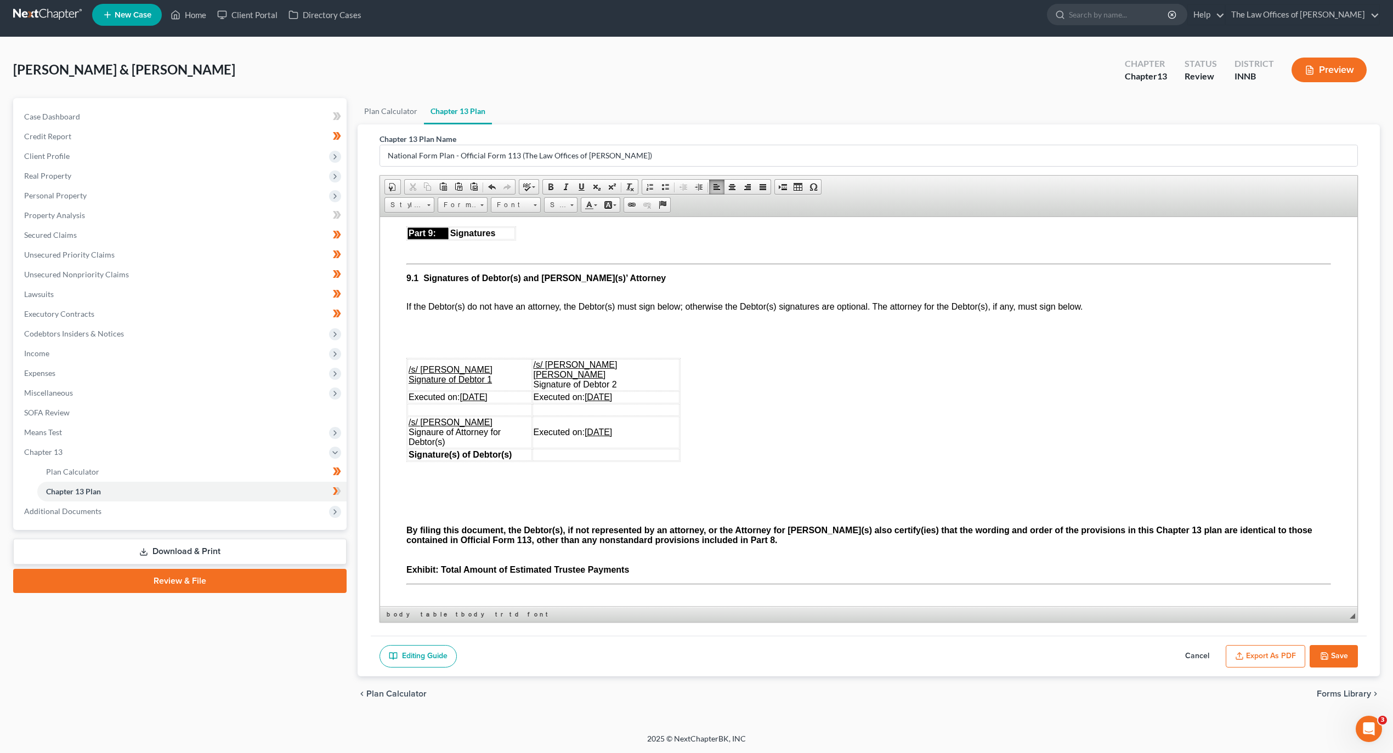
scroll to position [3266, 0]
click at [1340, 668] on button "Save" at bounding box center [1333, 656] width 48 height 23
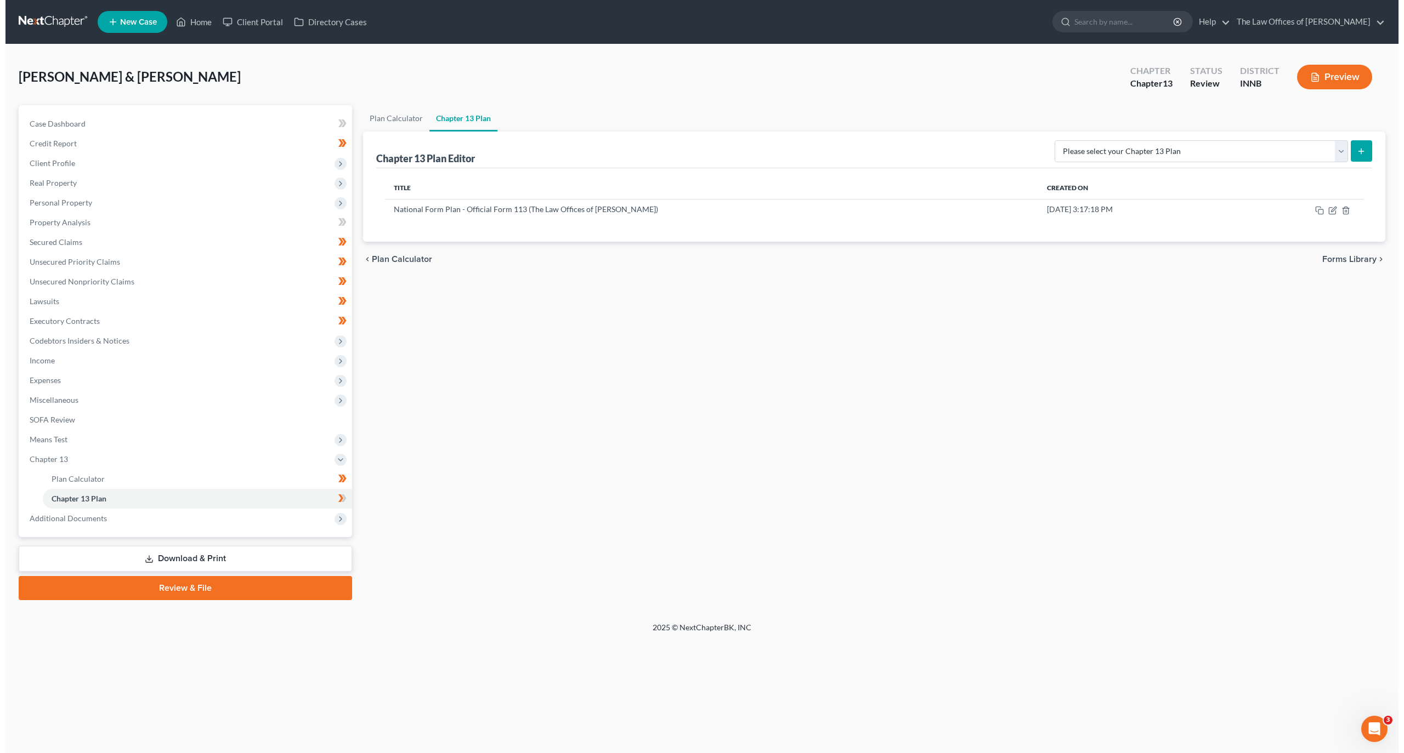
scroll to position [0, 0]
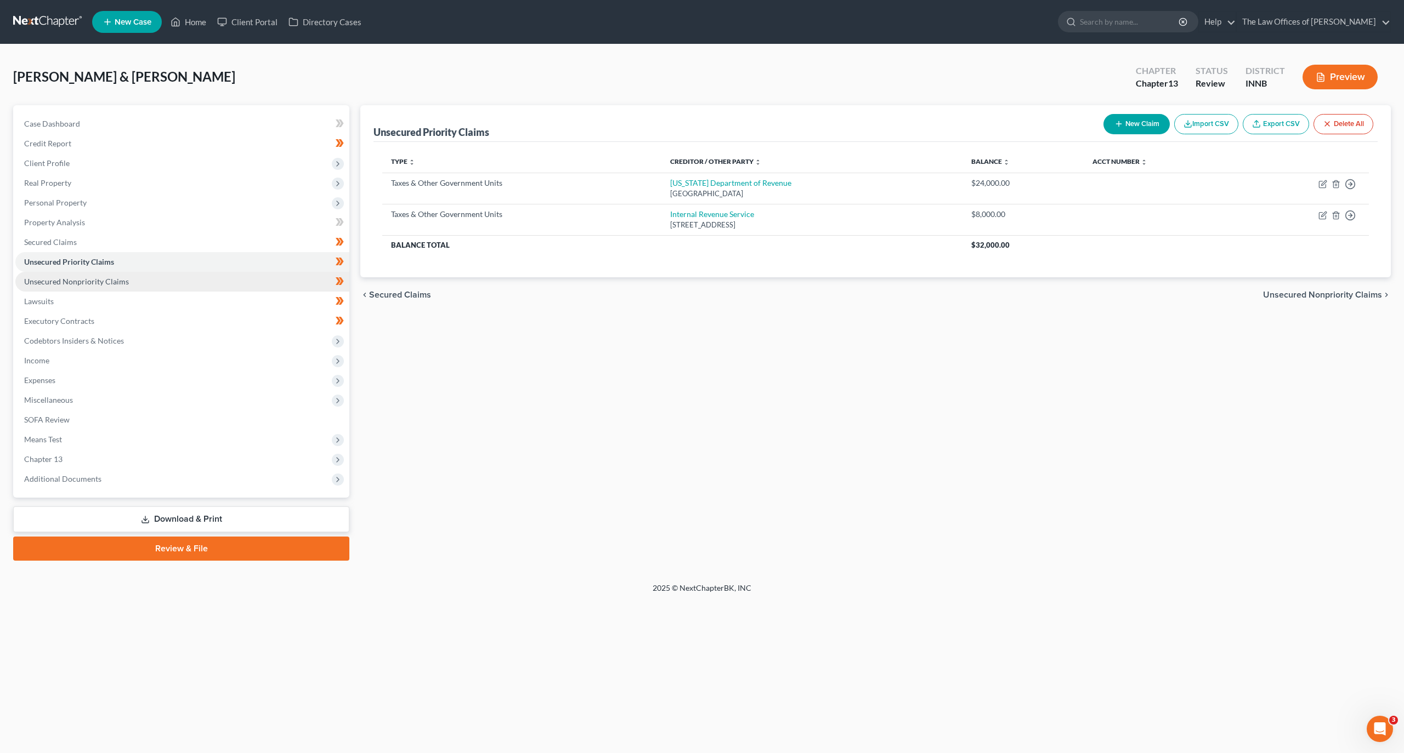
click at [59, 279] on span "Unsecured Nonpriority Claims" at bounding box center [76, 281] width 105 height 9
